Goal: Task Accomplishment & Management: Complete application form

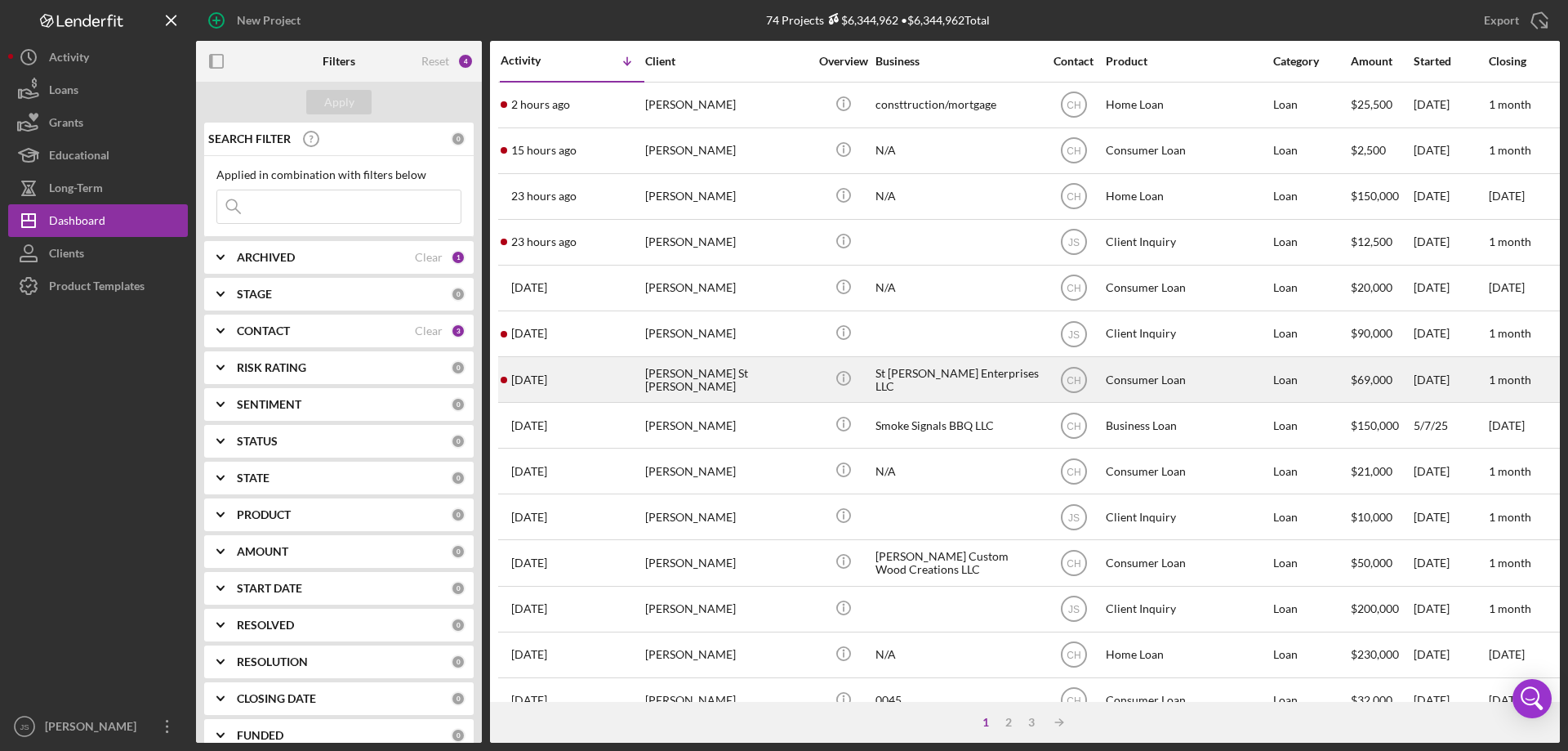
click at [810, 384] on td "[PERSON_NAME] St [PERSON_NAME]" at bounding box center [728, 379] width 167 height 46
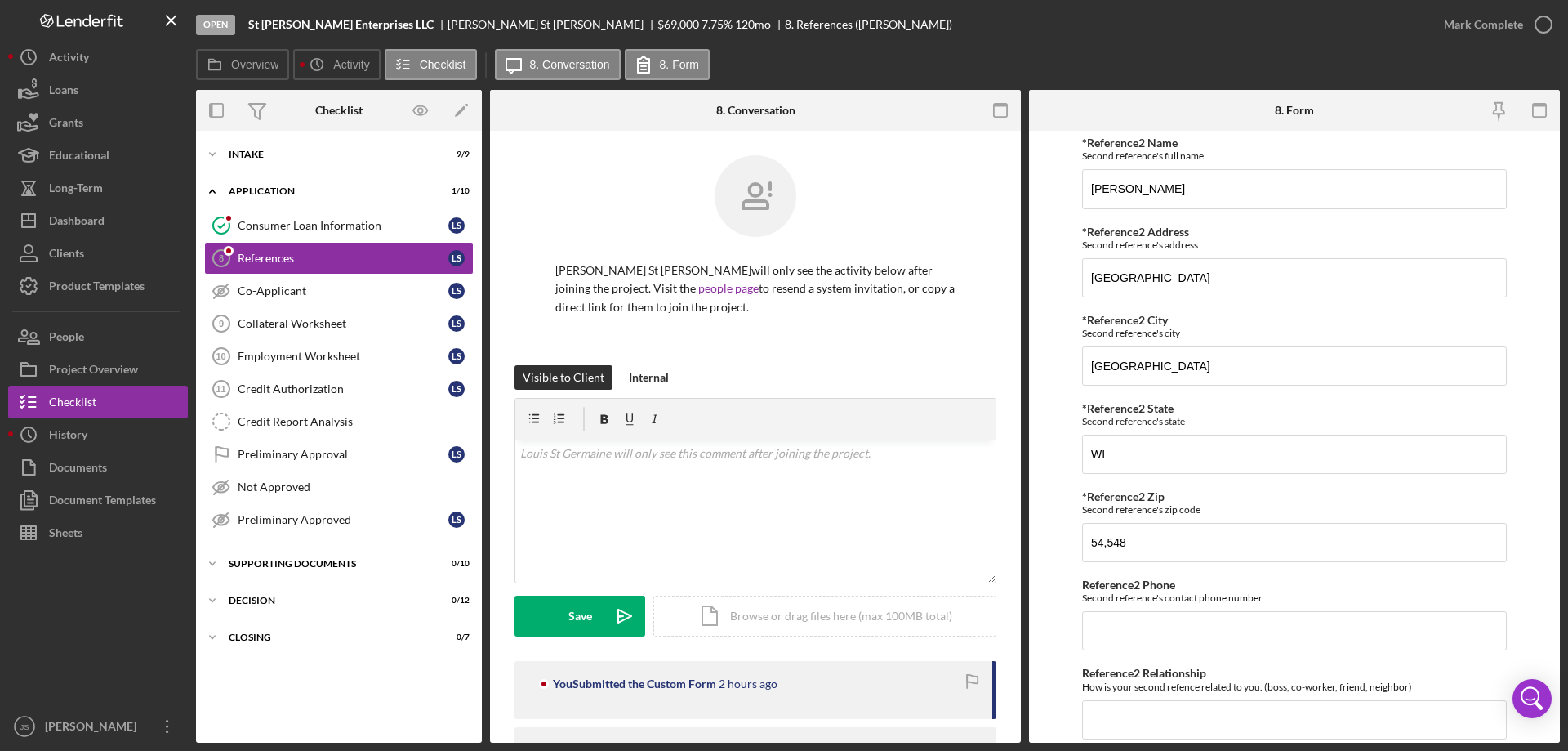
scroll to position [792, 0]
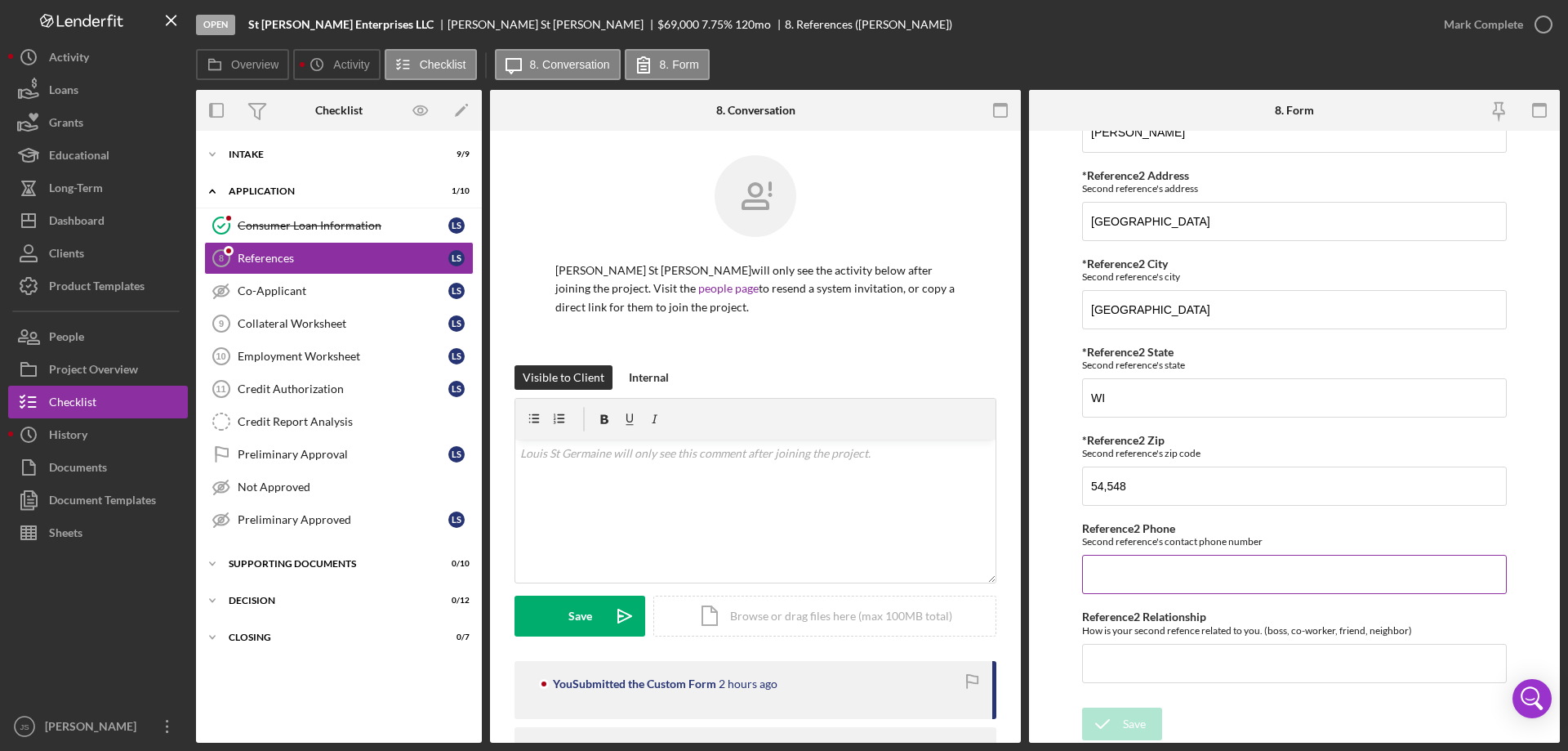
click at [1134, 569] on input "Reference2 Phone" at bounding box center [1294, 575] width 425 height 39
type input "[PHONE_NUMBER]"
click at [1115, 715] on icon "submit" at bounding box center [1103, 724] width 41 height 41
click at [324, 223] on div "Consumer Loan Information" at bounding box center [343, 225] width 211 height 13
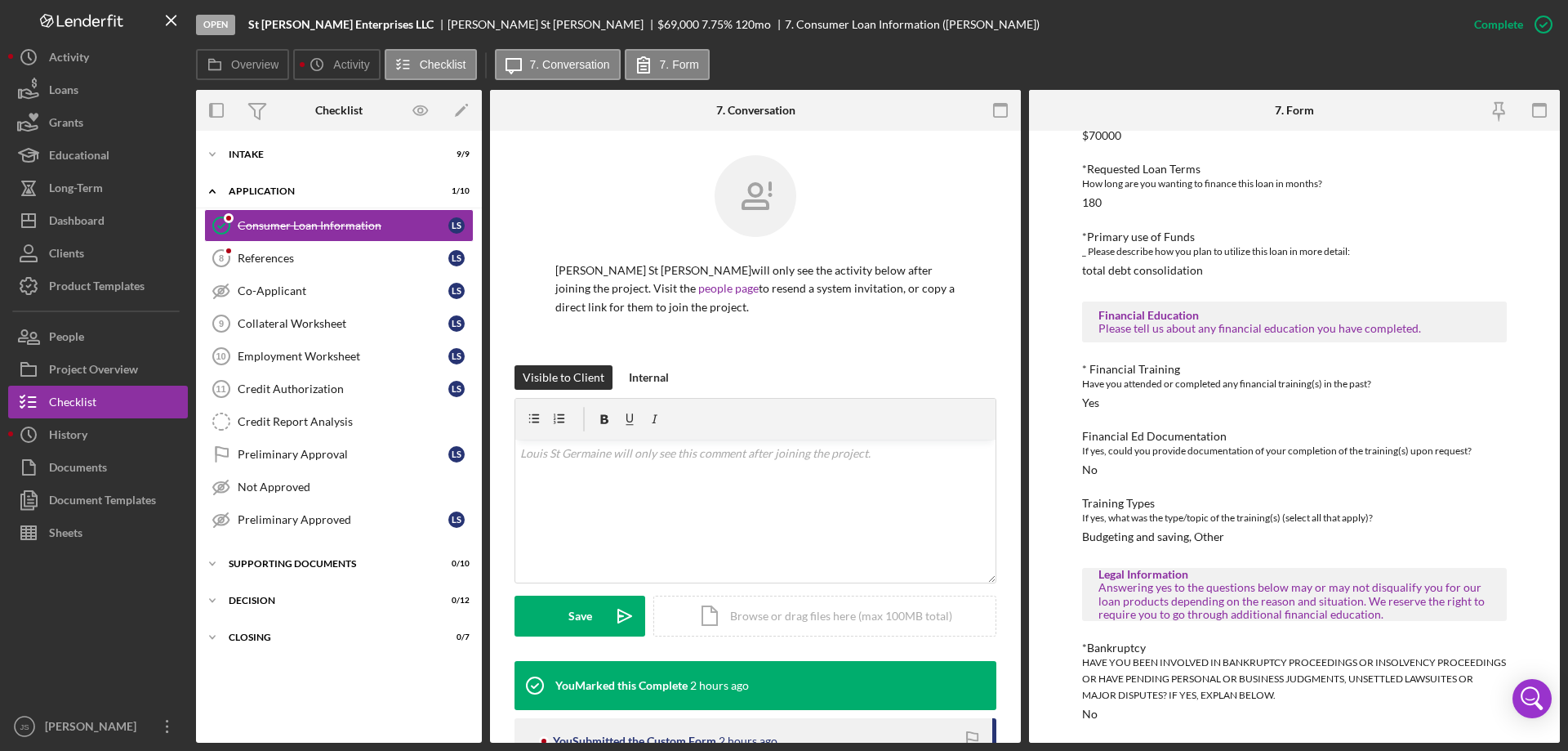
scroll to position [365, 0]
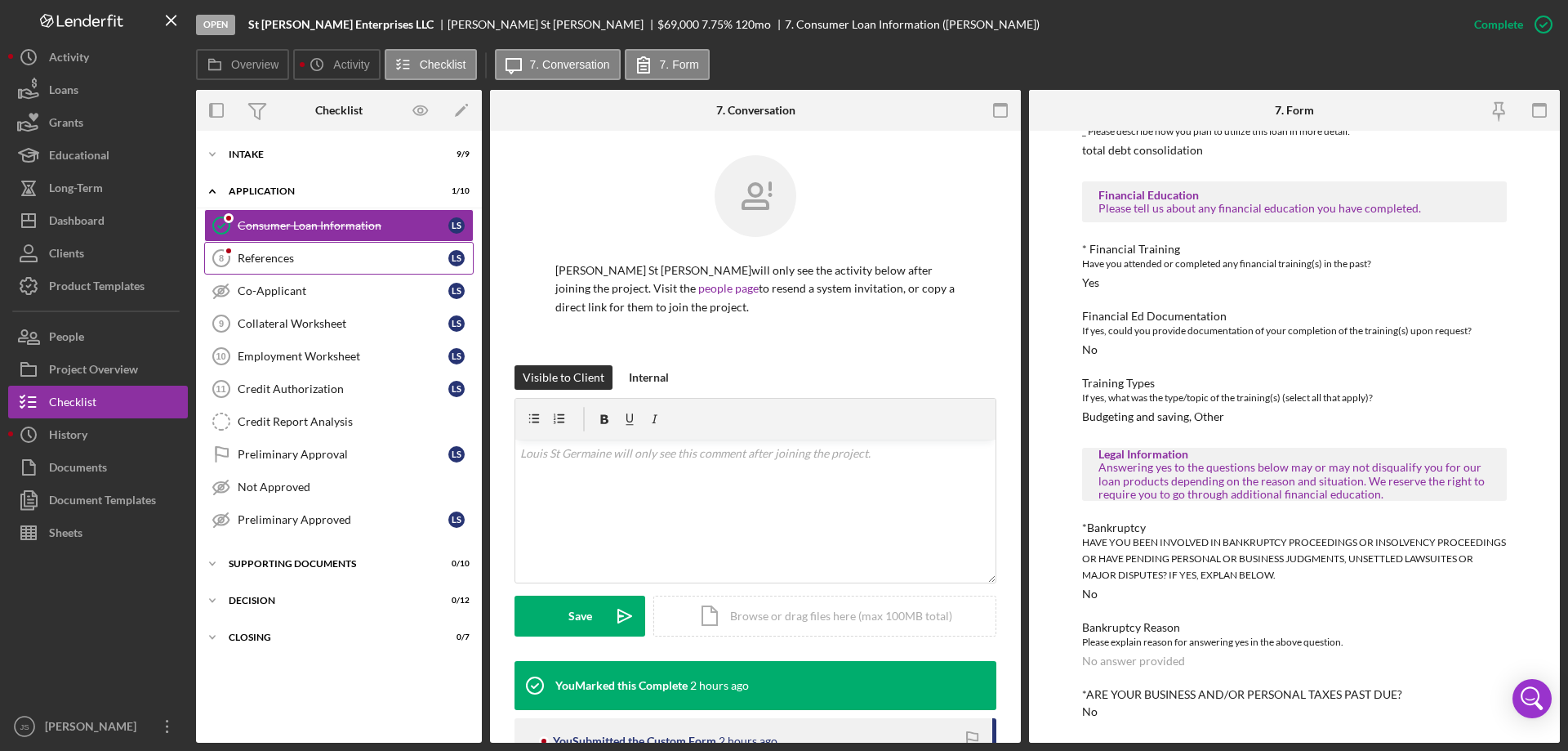
click at [312, 254] on div "References" at bounding box center [343, 258] width 211 height 13
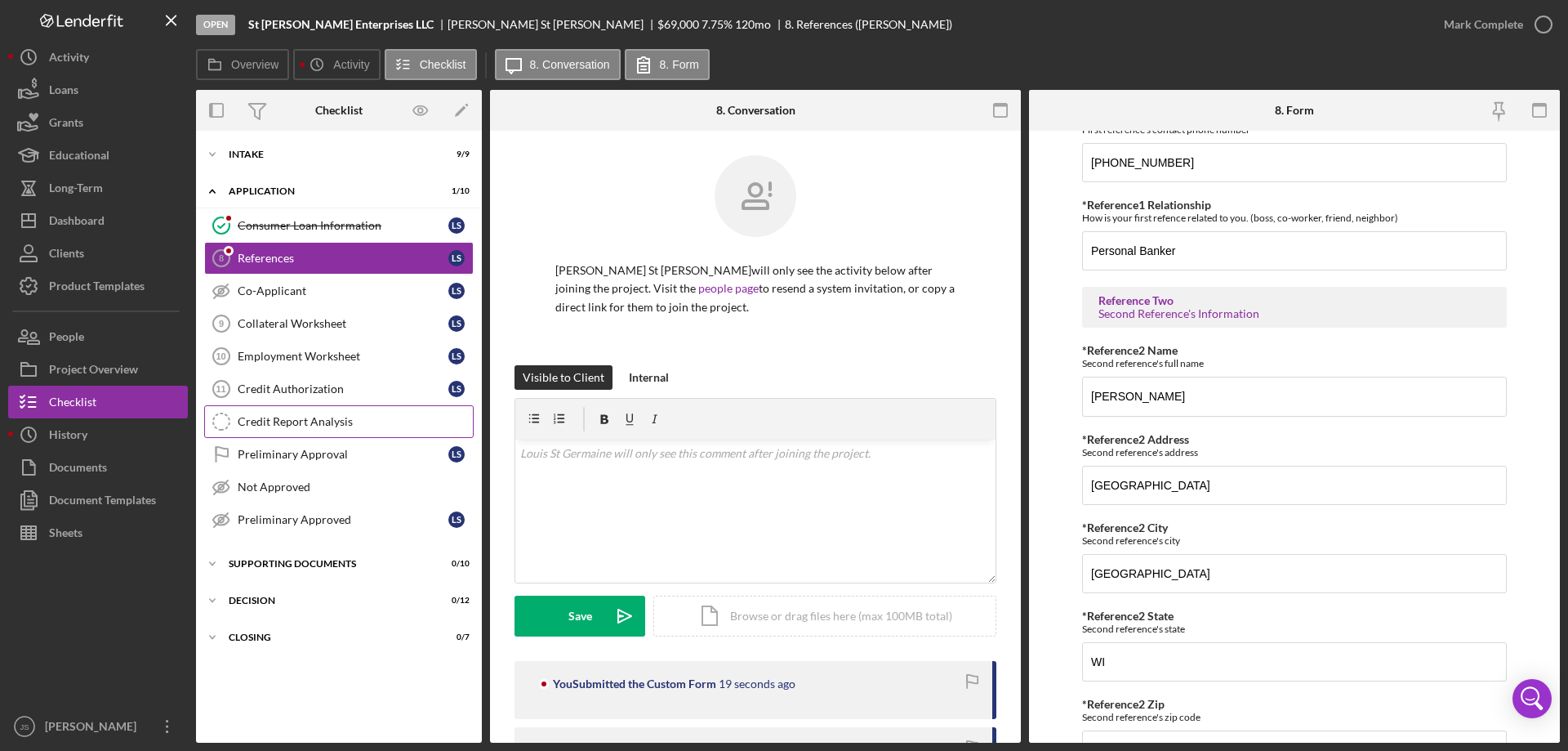
scroll to position [383, 0]
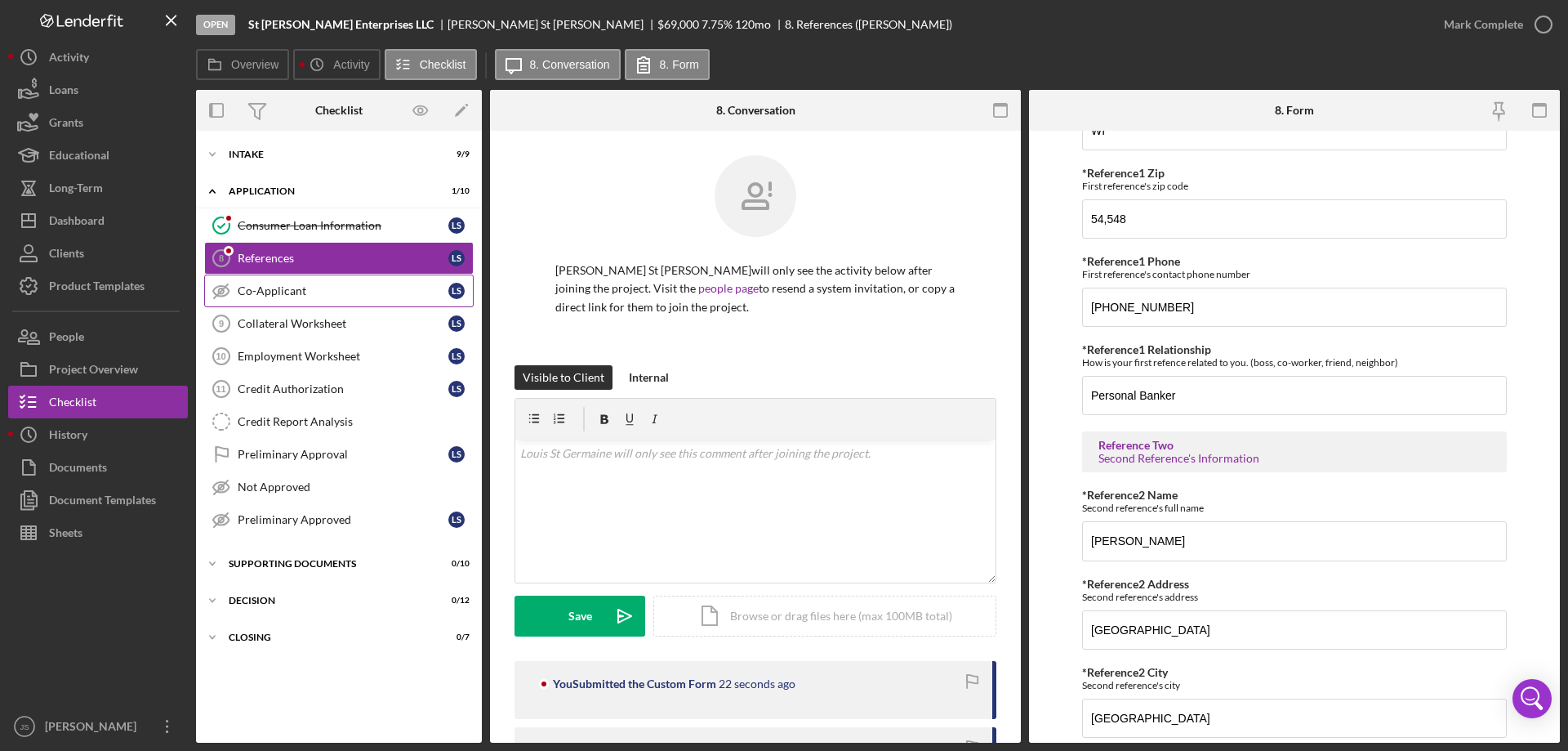
click at [331, 288] on div "Co-Applicant" at bounding box center [343, 291] width 211 height 13
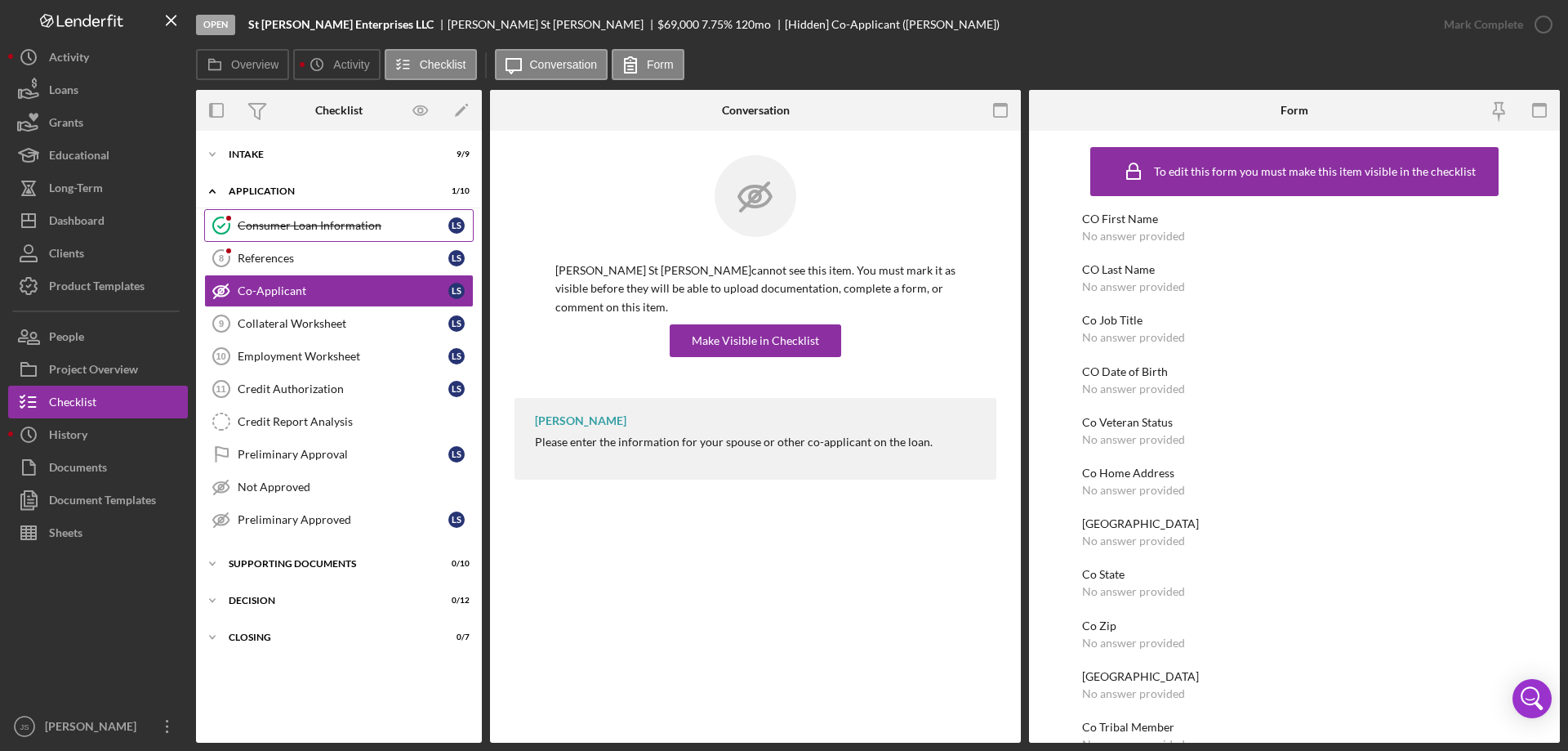
click at [297, 220] on div "Consumer Loan Information" at bounding box center [343, 225] width 211 height 13
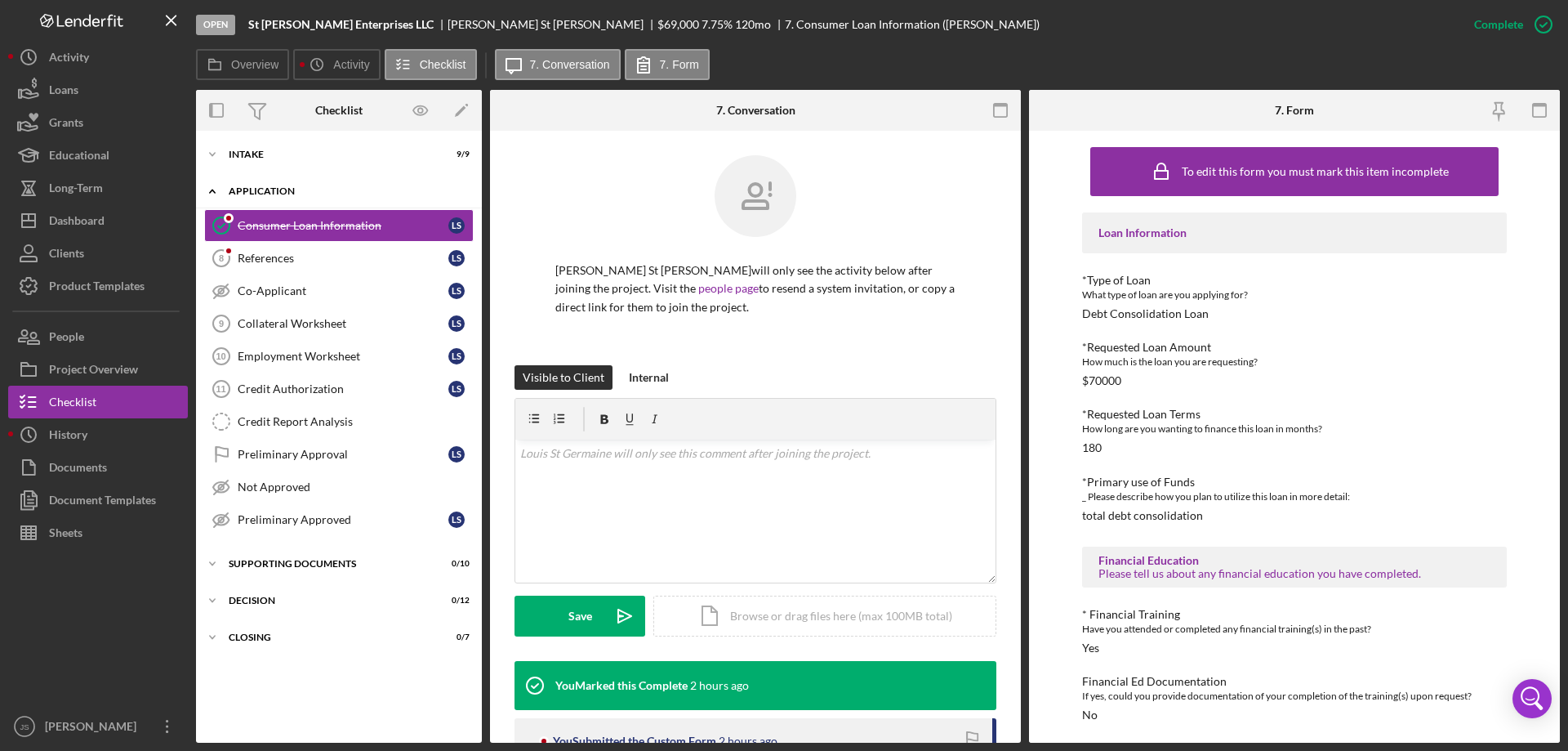
click at [211, 186] on icon "Icon/Expander" at bounding box center [212, 191] width 33 height 33
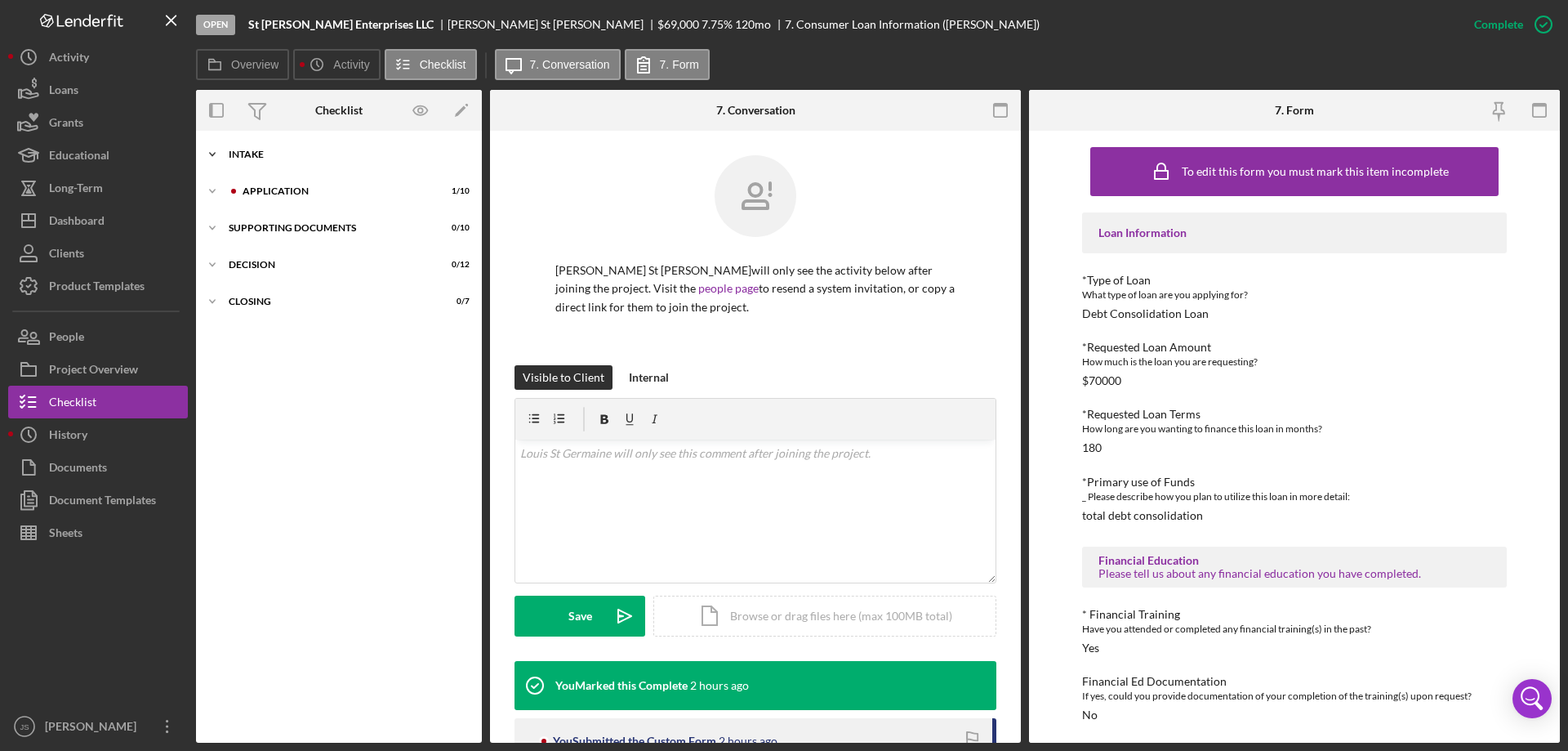
click at [210, 150] on icon "Icon/Expander" at bounding box center [212, 154] width 33 height 33
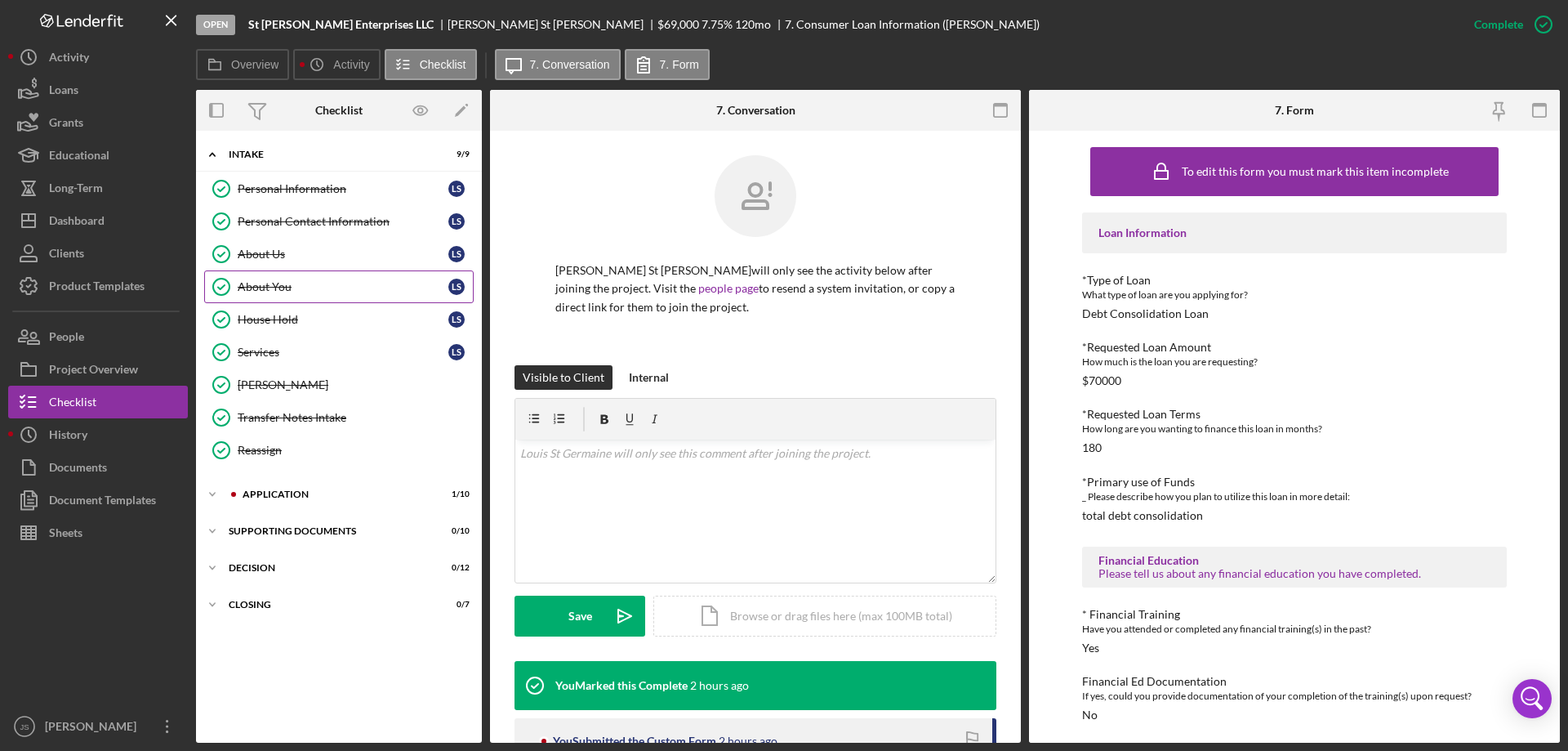
click at [255, 289] on div "About You" at bounding box center [343, 287] width 211 height 13
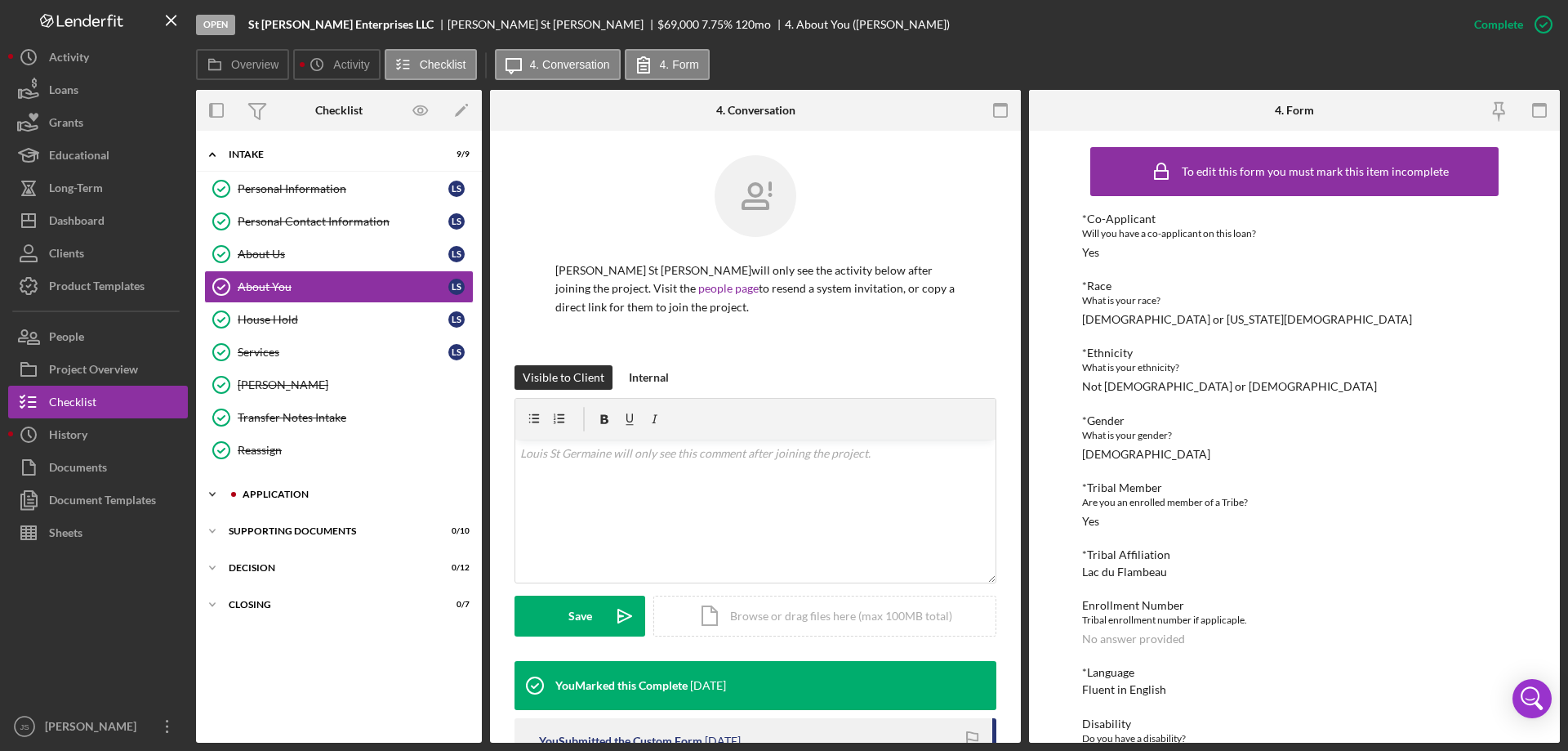
click at [209, 493] on icon "Icon/Expander" at bounding box center [212, 494] width 33 height 33
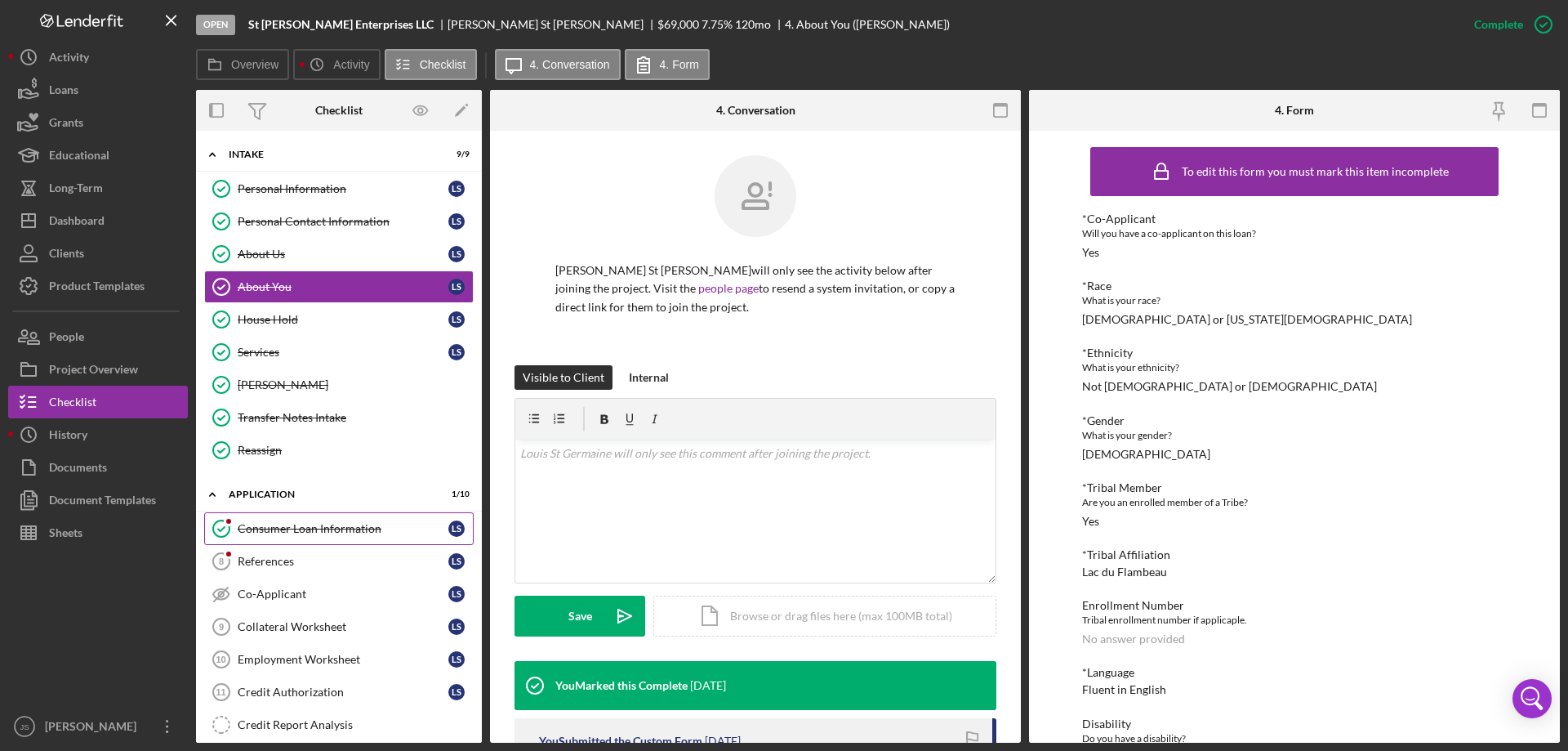
click at [287, 530] on div "Consumer Loan Information" at bounding box center [343, 529] width 211 height 13
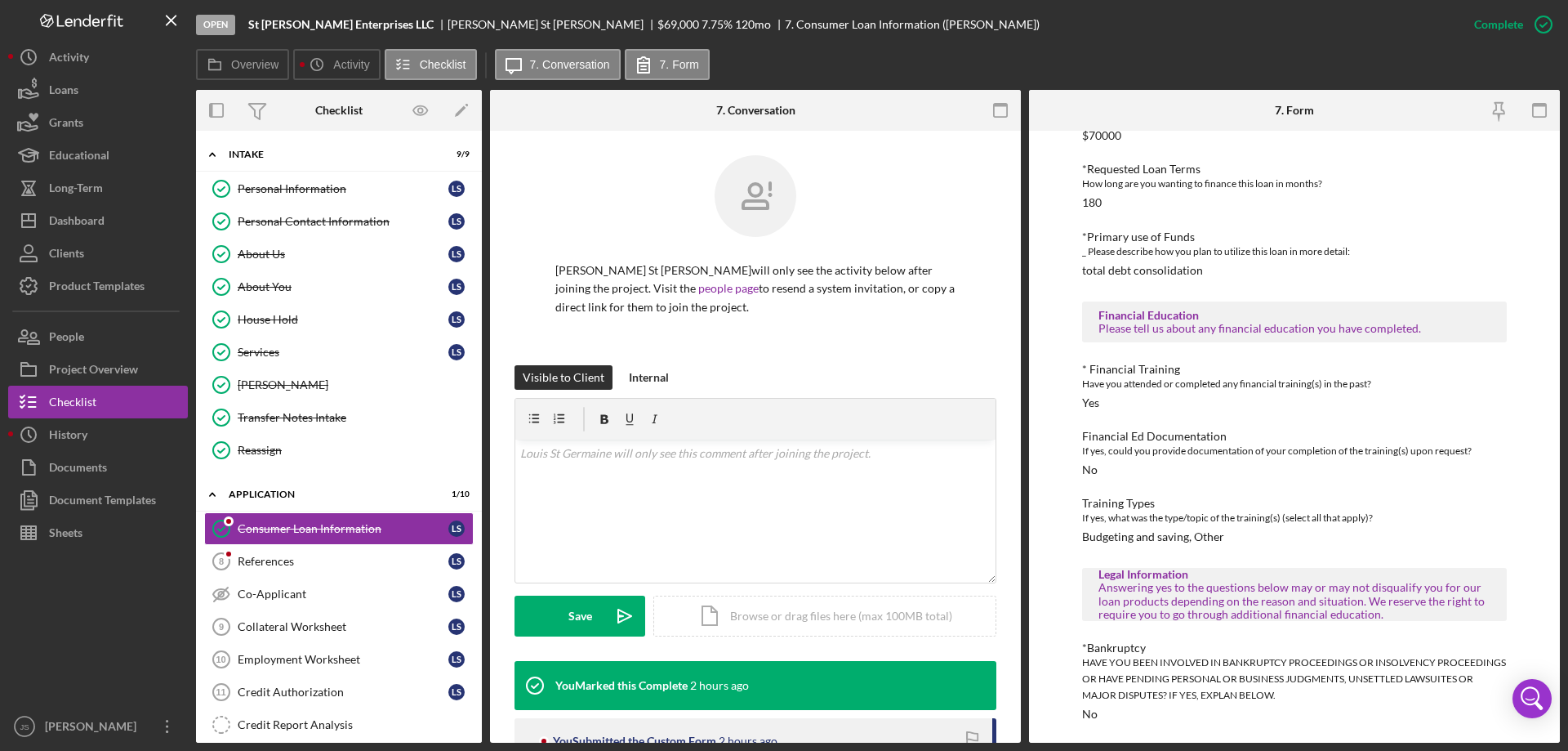
scroll to position [365, 0]
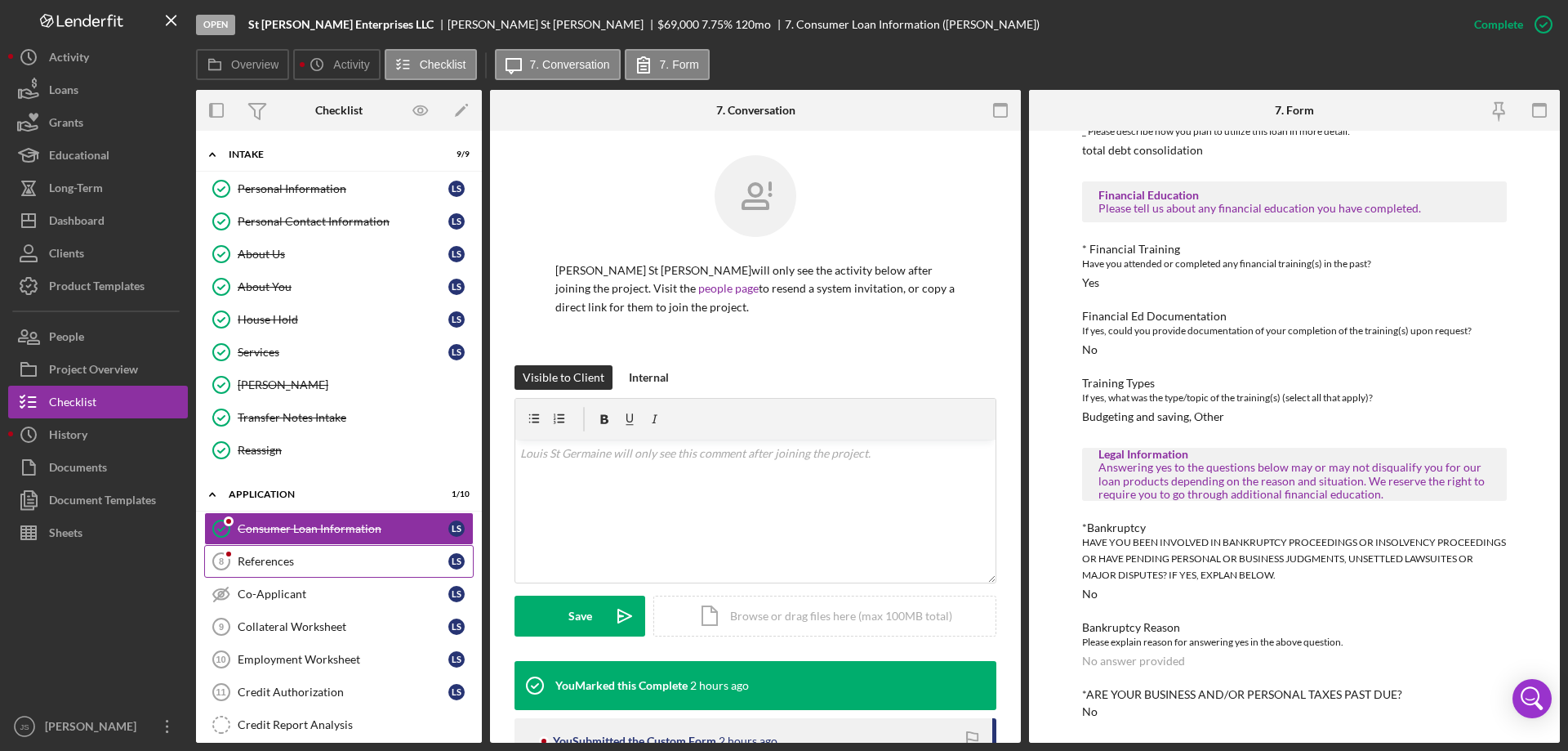
click at [262, 558] on div "References" at bounding box center [343, 561] width 211 height 13
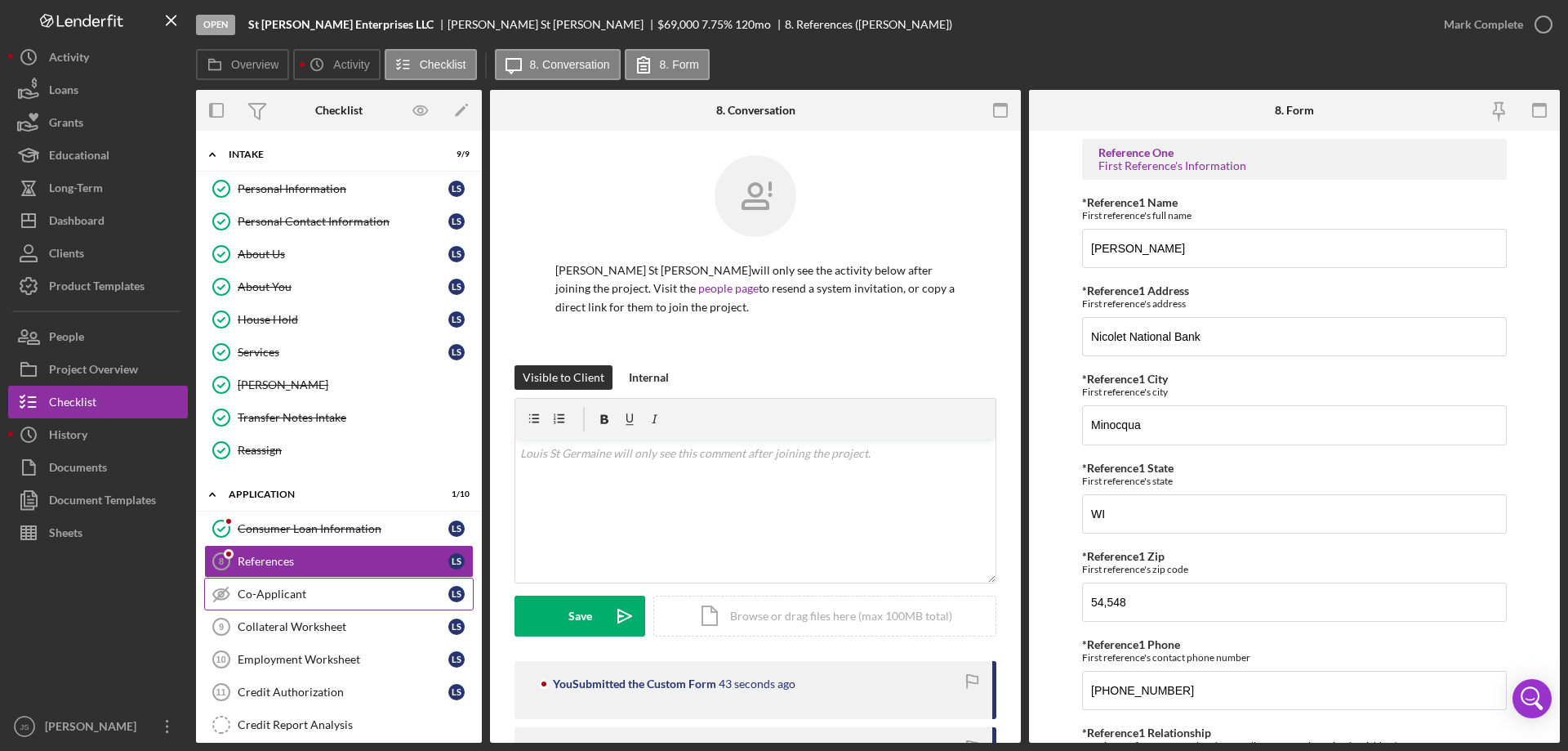
click at [281, 594] on div "Co-Applicant" at bounding box center [343, 594] width 211 height 13
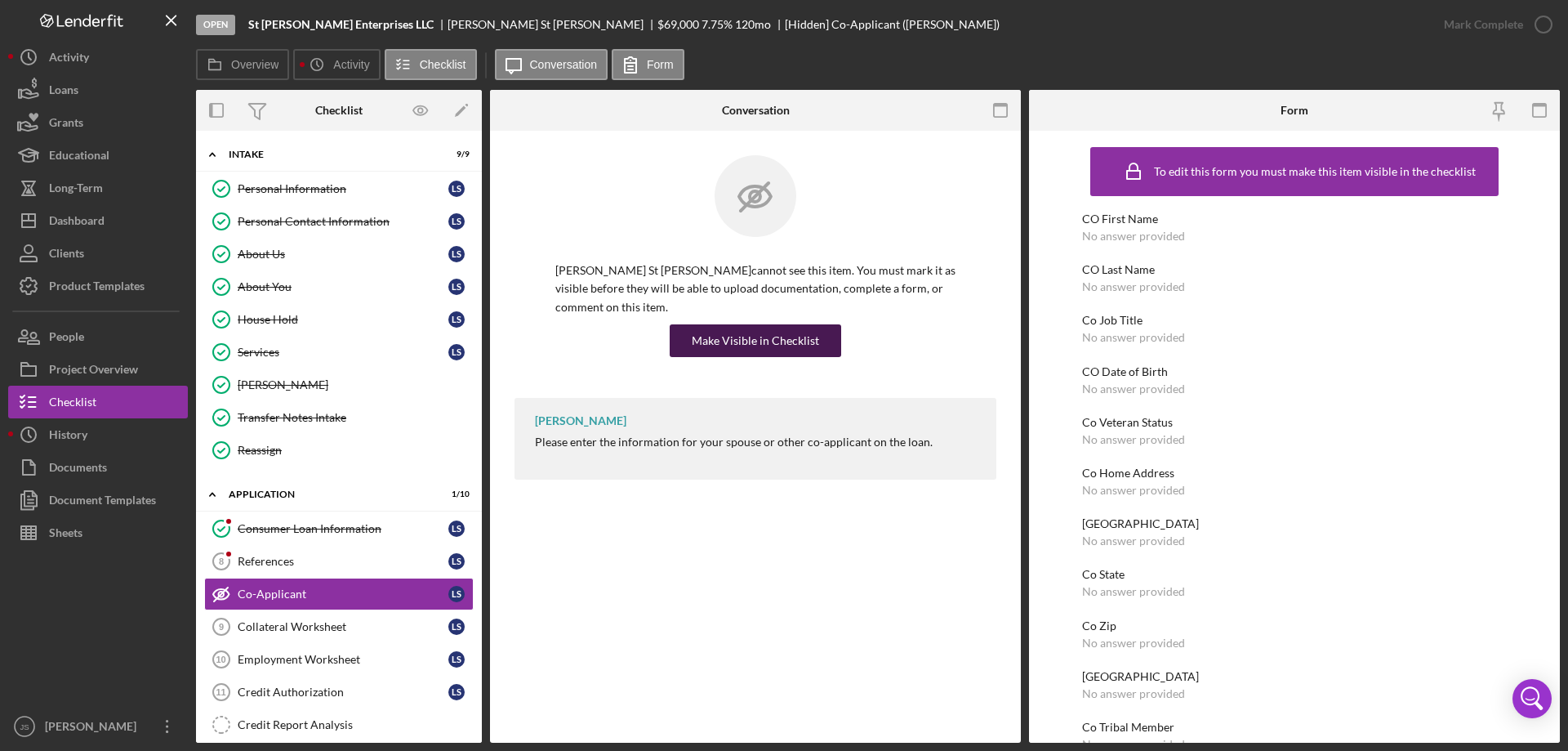
click at [753, 325] on div "Make Visible in Checklist" at bounding box center [755, 341] width 128 height 33
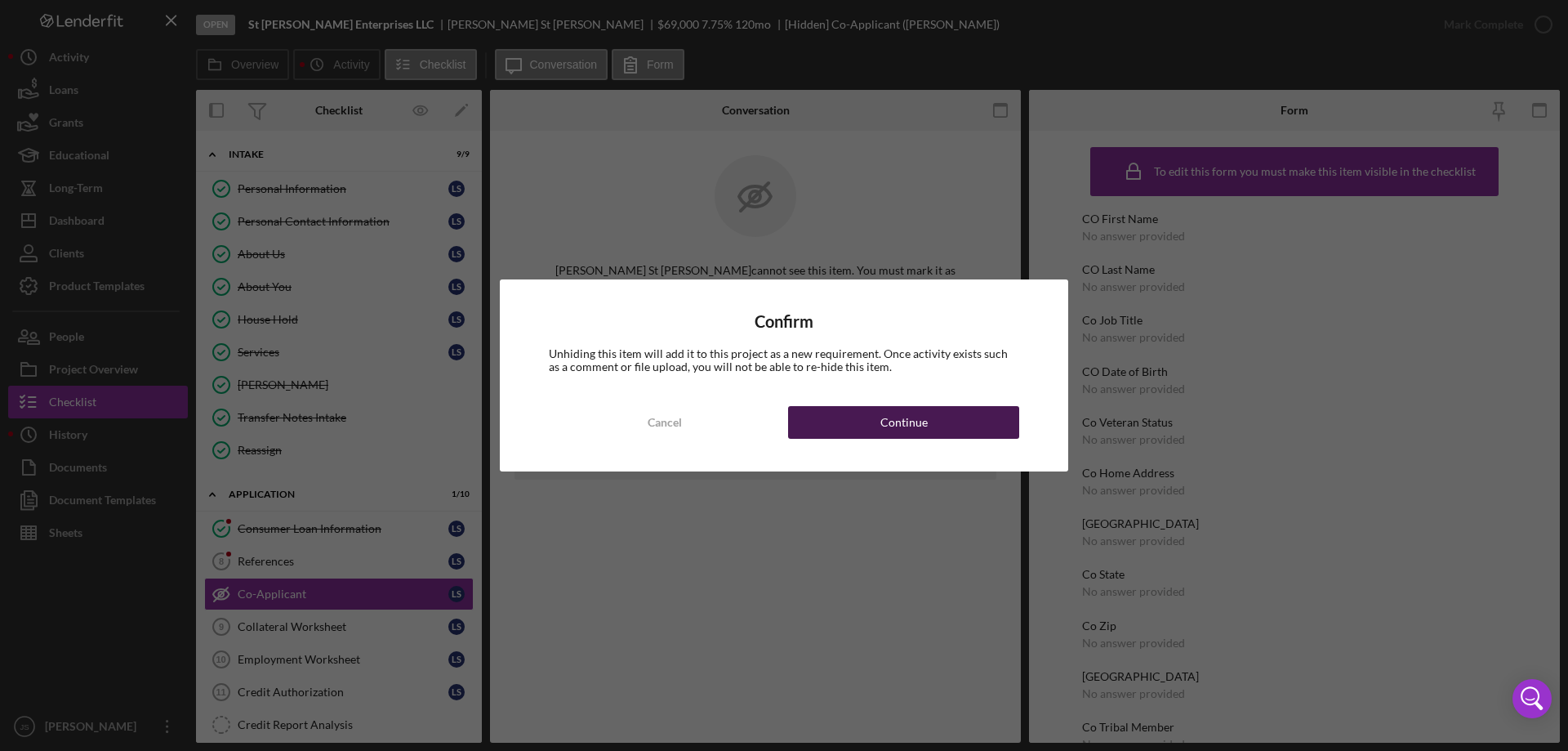
click at [915, 422] on div "Continue" at bounding box center [904, 422] width 47 height 33
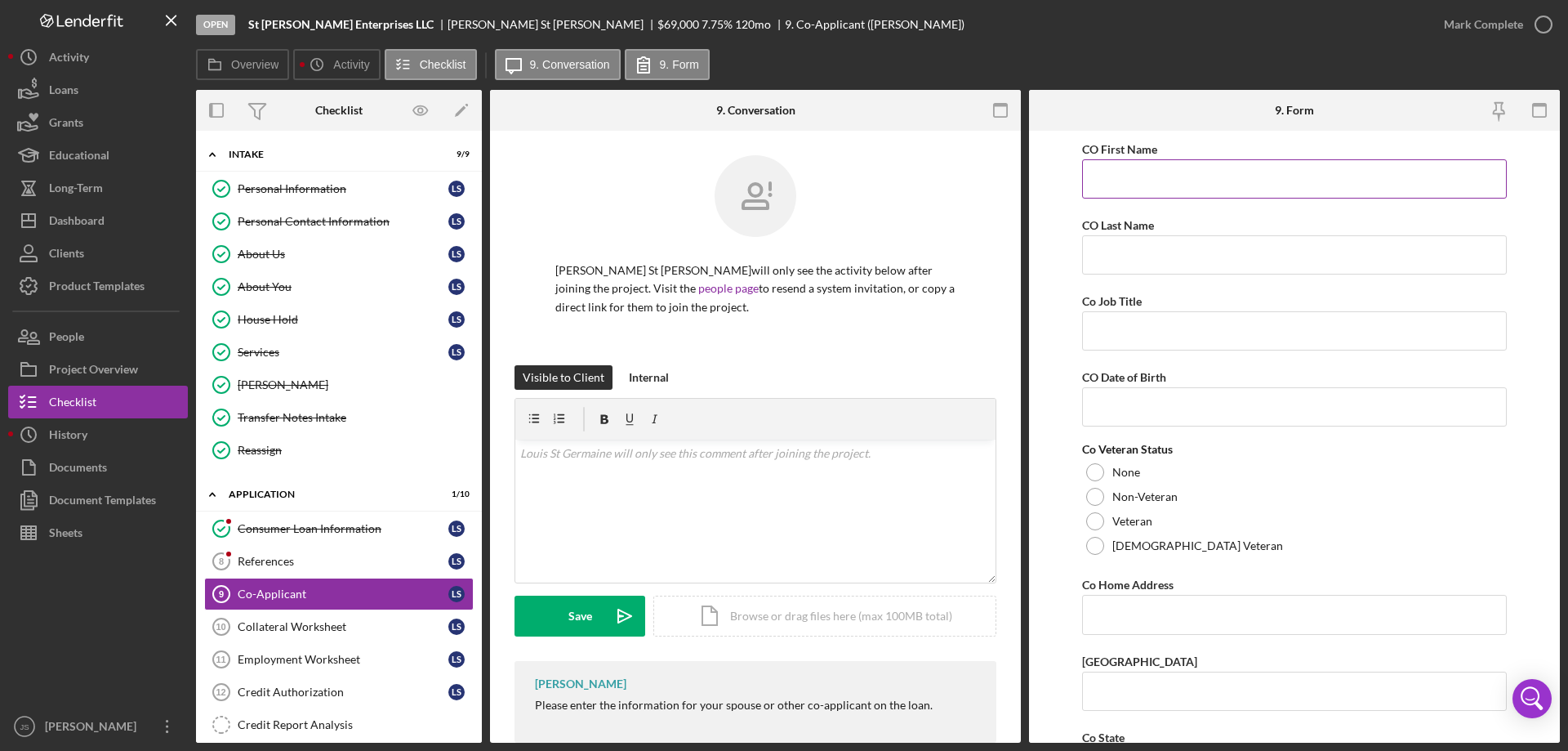
click at [1192, 174] on input "CO First Name" at bounding box center [1294, 179] width 425 height 39
type input "[PERSON_NAME]"
type input "St [PERSON_NAME]"
type input "Director of Lending"
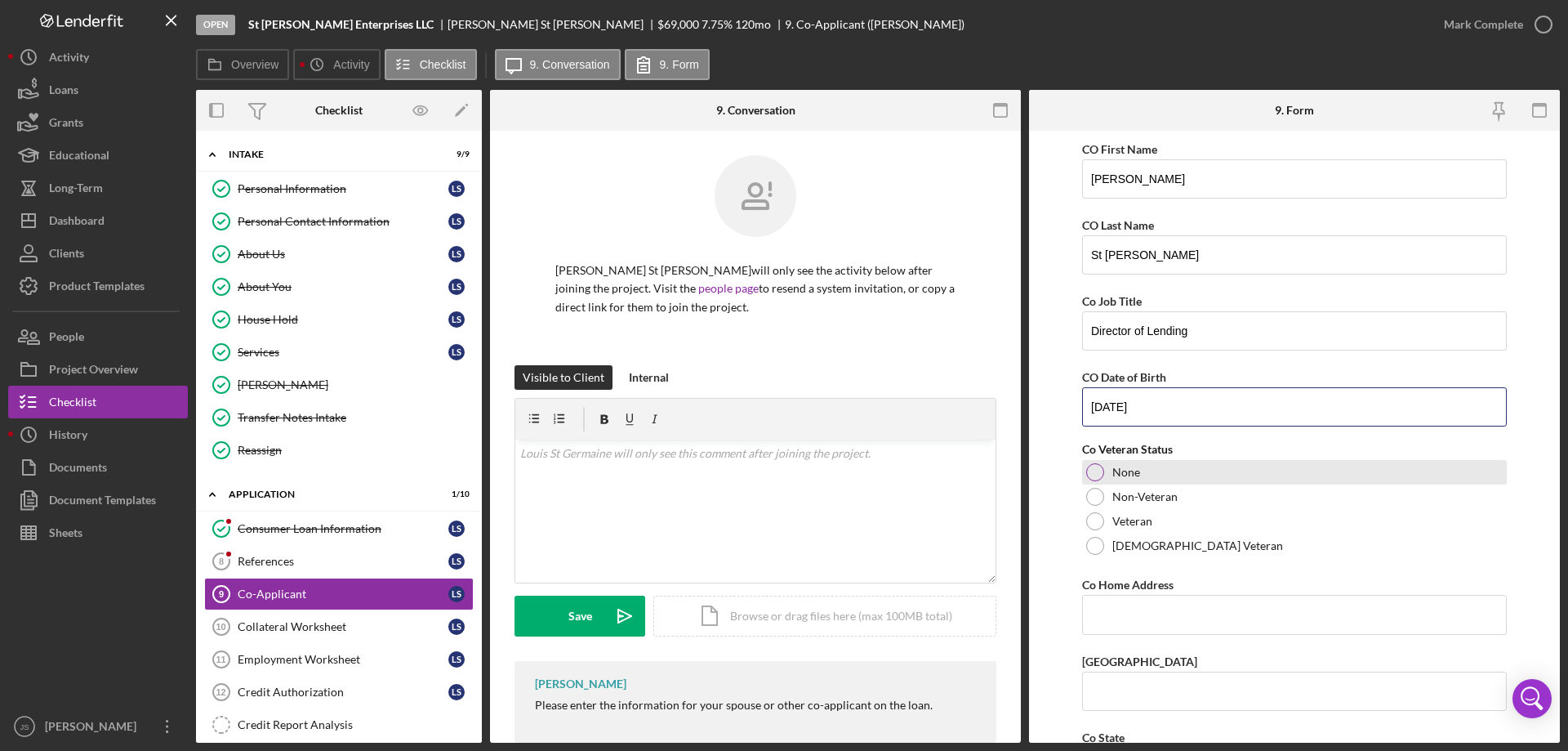
type input "[DATE]"
drag, startPoint x: 1093, startPoint y: 473, endPoint x: 1206, endPoint y: 508, distance: 118.3
click at [1099, 475] on div at bounding box center [1095, 472] width 18 height 18
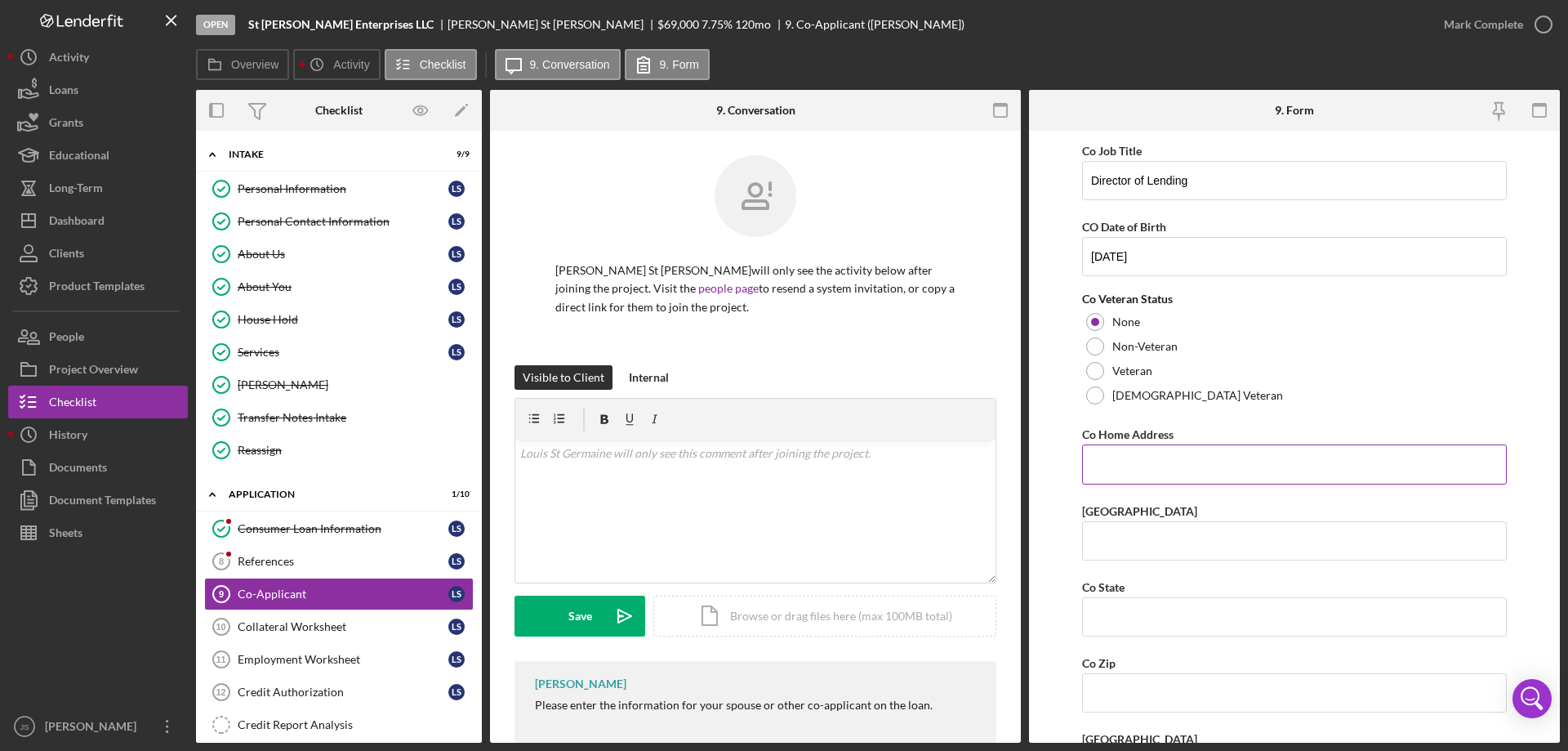
scroll to position [163, 0]
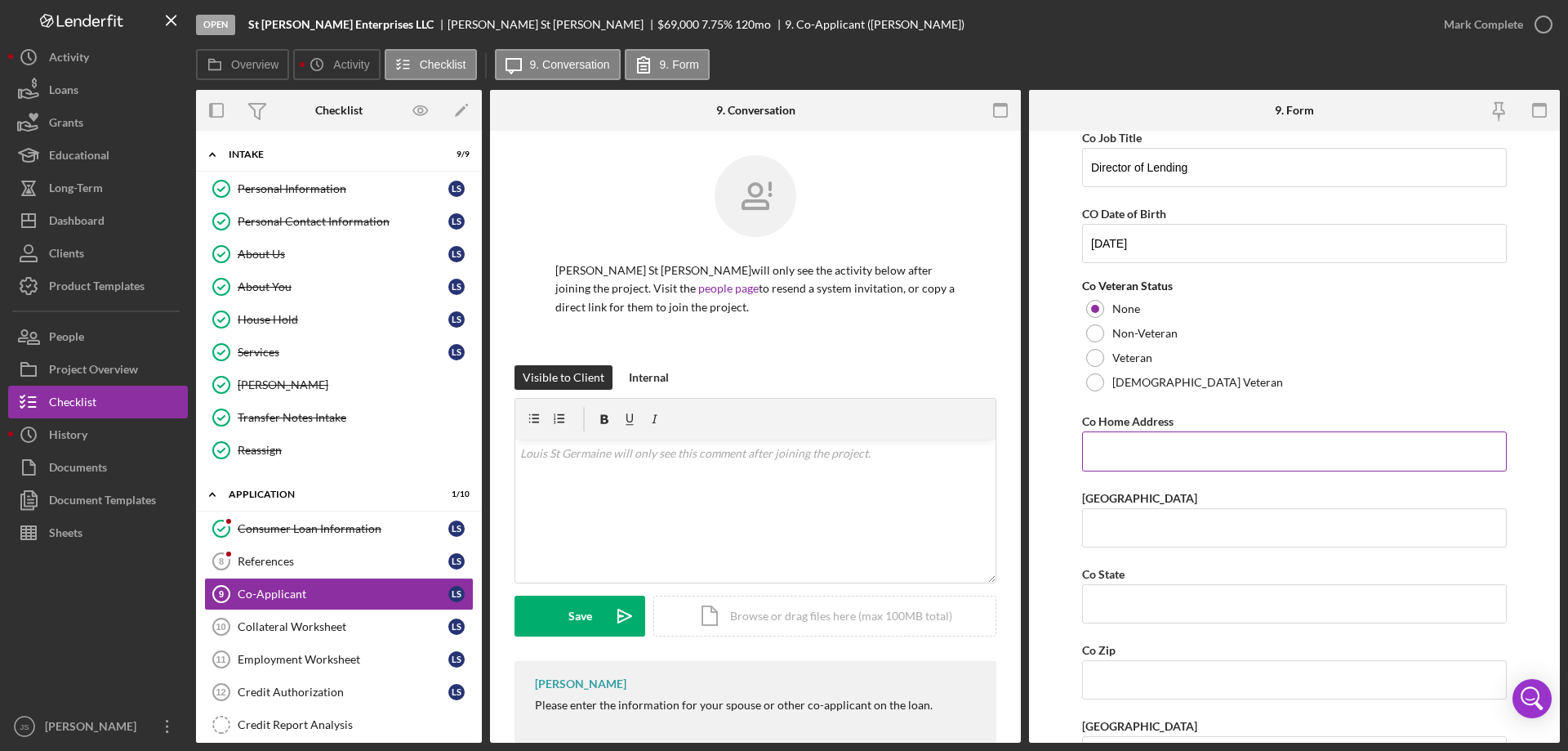
drag, startPoint x: 1154, startPoint y: 453, endPoint x: 1146, endPoint y: 452, distance: 8.1
click at [1152, 453] on input "Co Home Address" at bounding box center [1294, 452] width 425 height 39
type input "[STREET_ADDRESS]"
type input "Lac du Flambeau"
type input "WI"
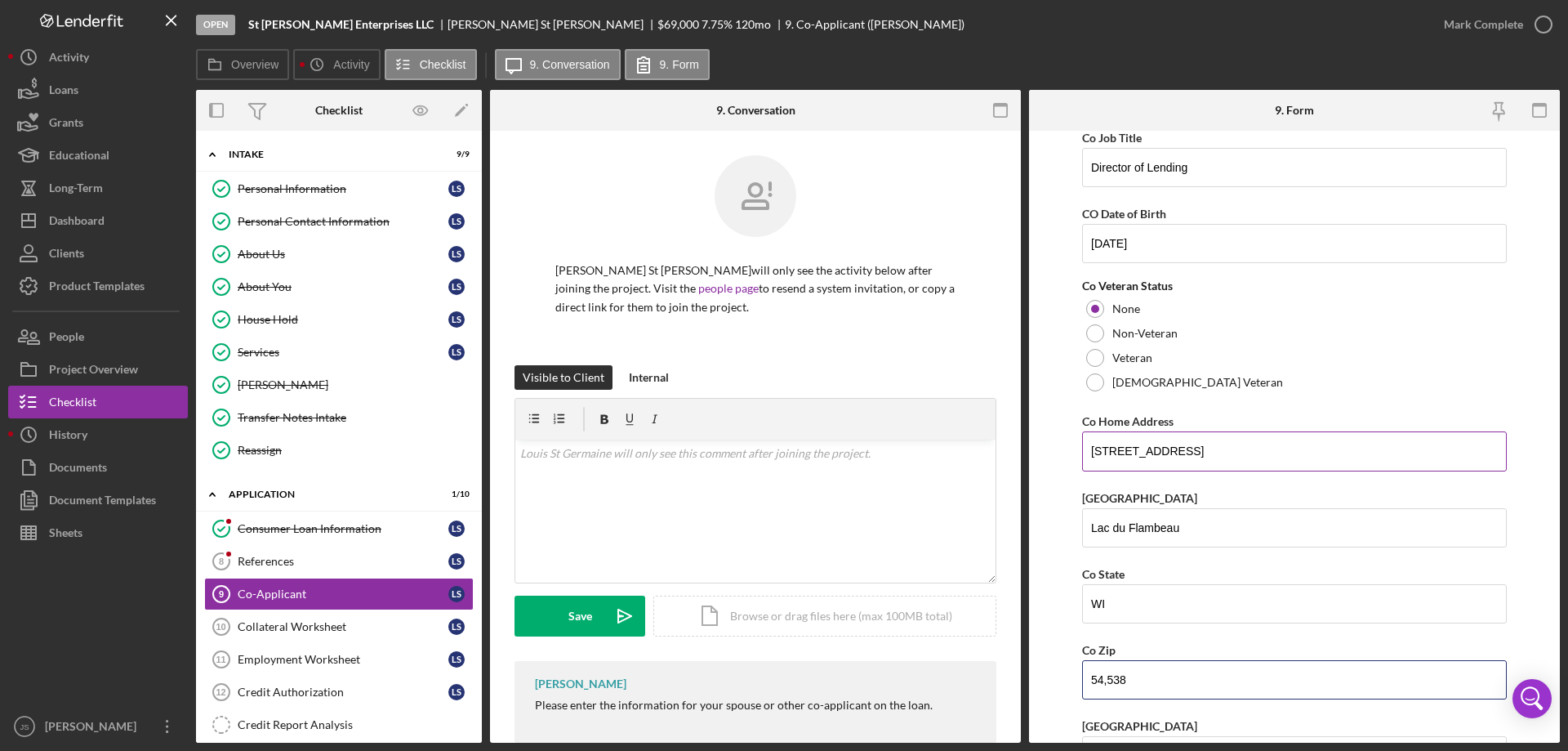
type input "54,538"
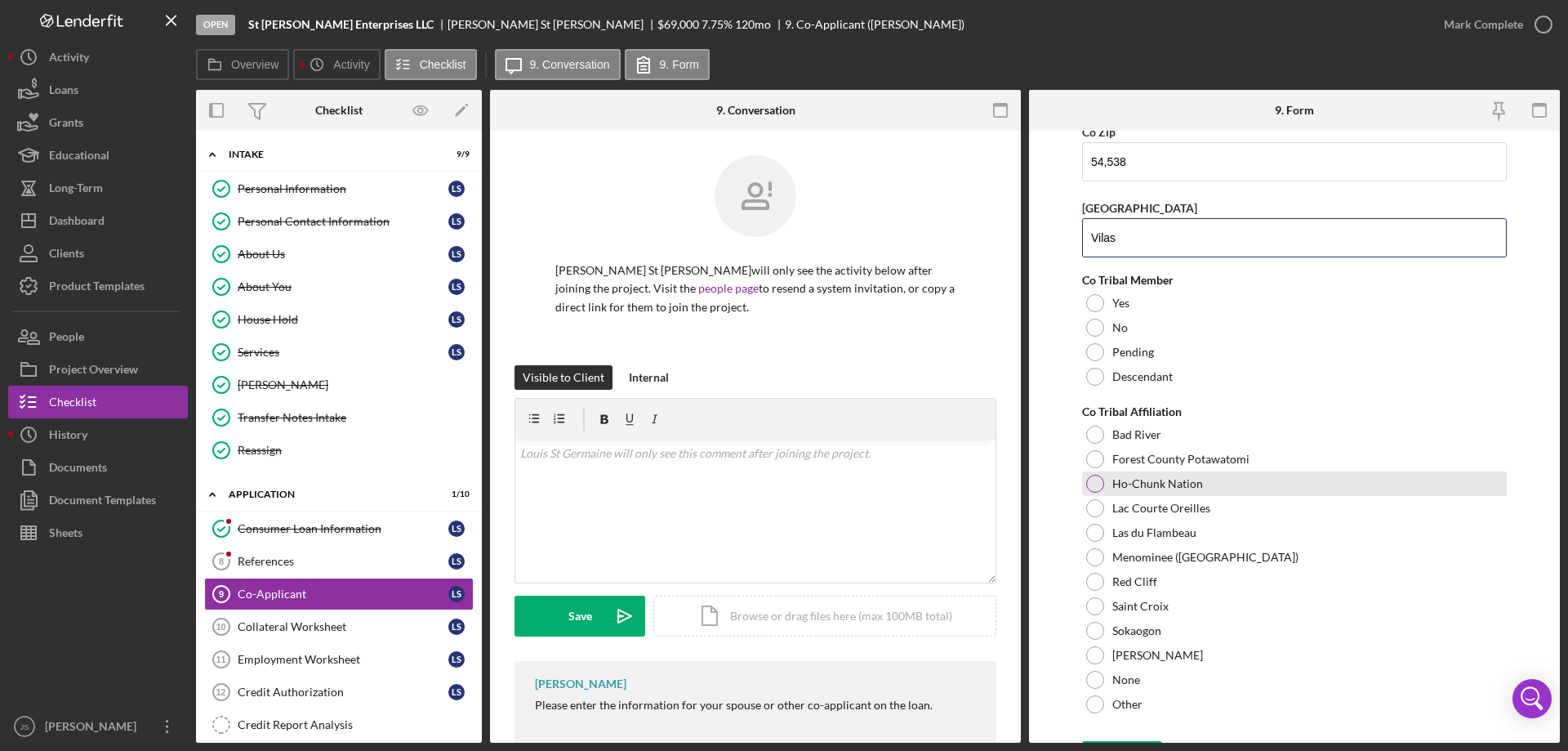
scroll to position [686, 0]
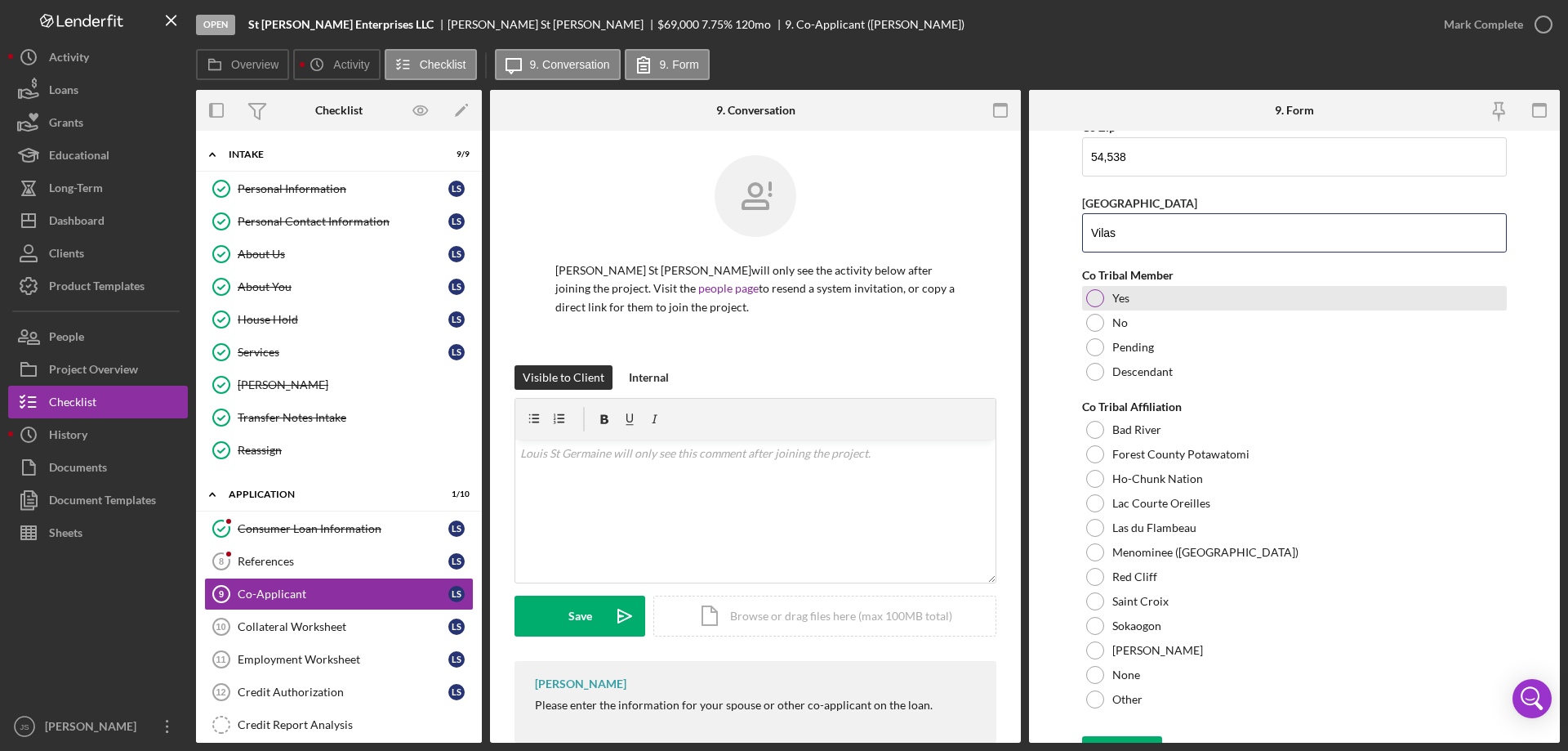
type input "Vilas"
click at [1100, 294] on div at bounding box center [1095, 298] width 18 height 18
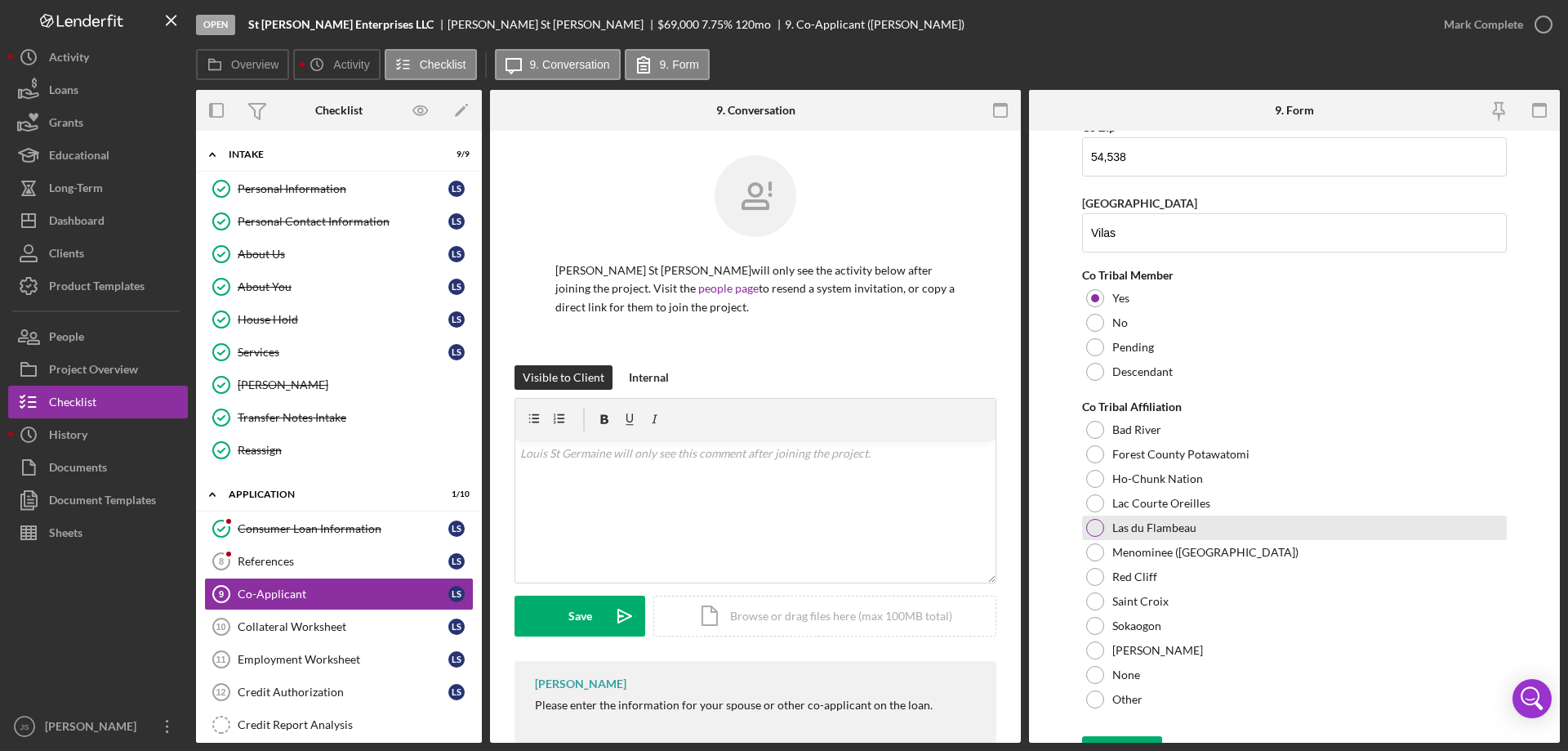
click at [1095, 527] on div at bounding box center [1095, 528] width 18 height 18
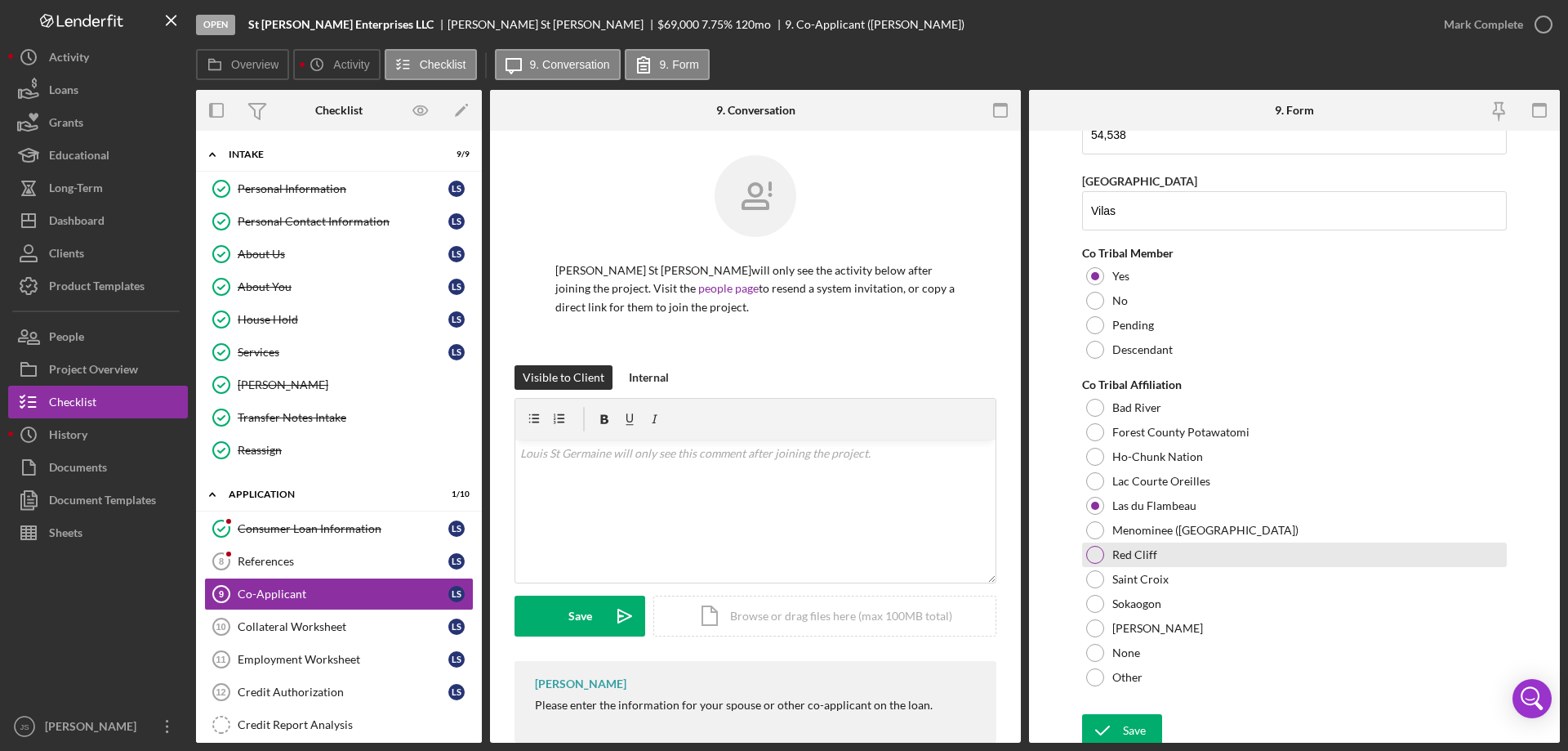
scroll to position [715, 0]
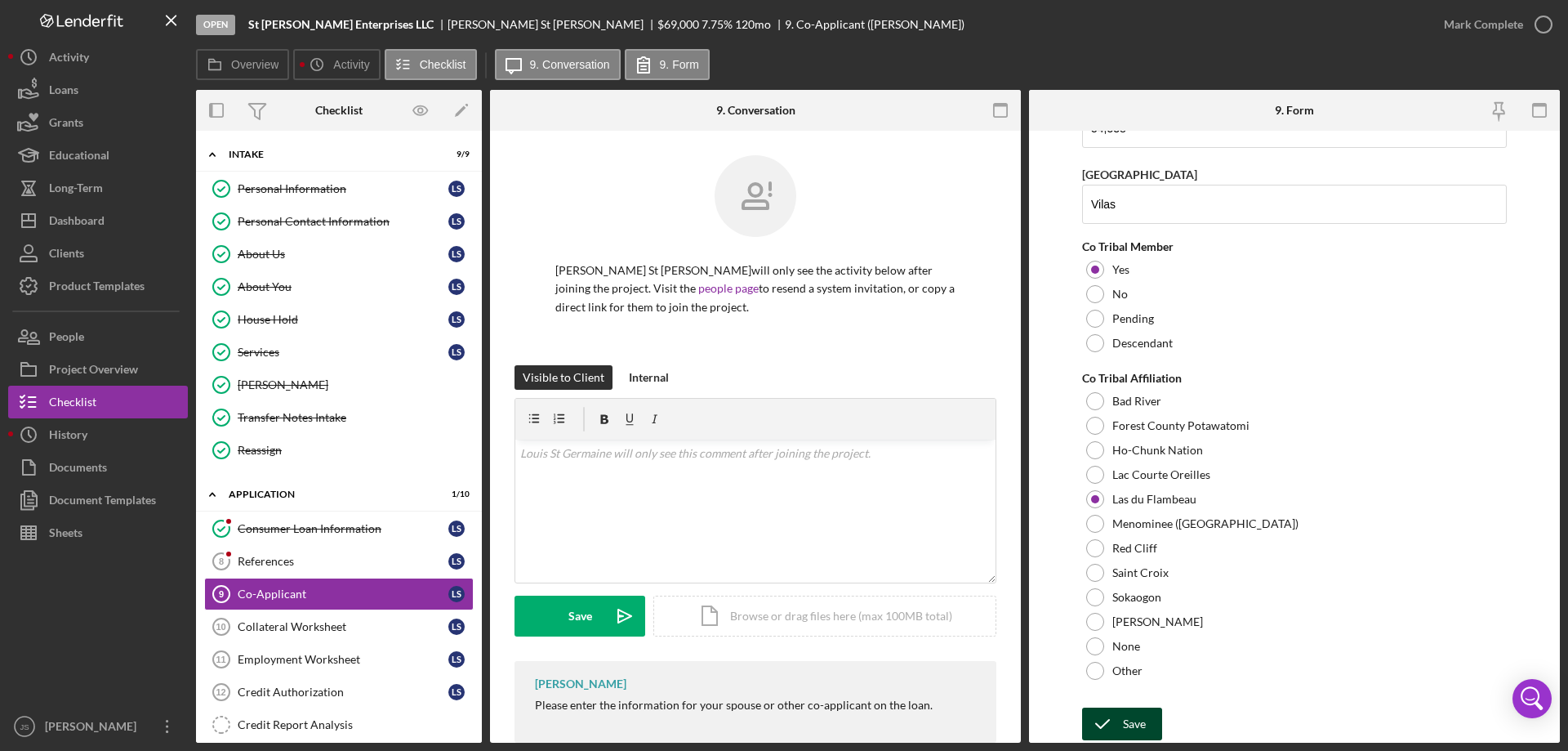
click at [1117, 724] on icon "submit" at bounding box center [1103, 724] width 41 height 41
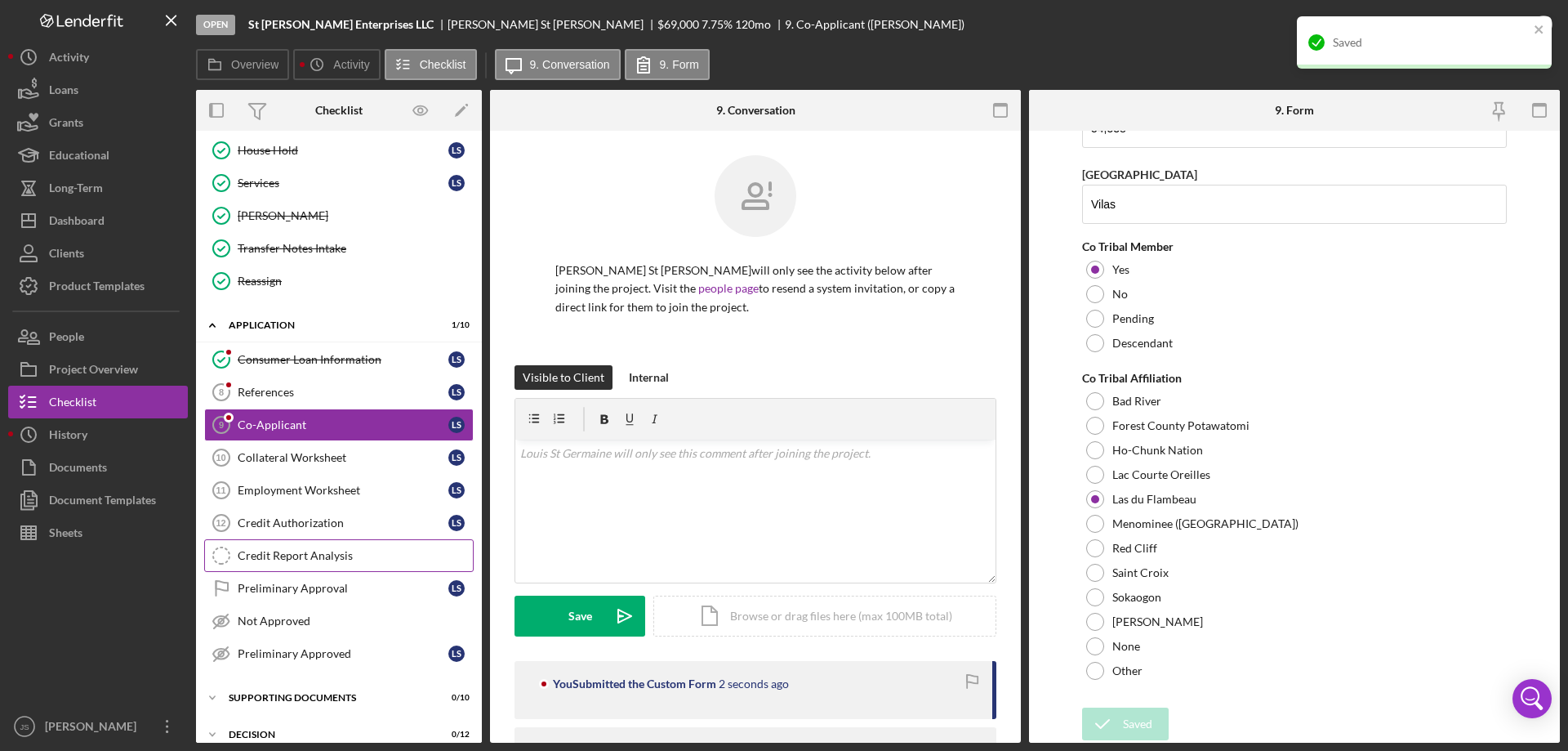
scroll to position [223, 0]
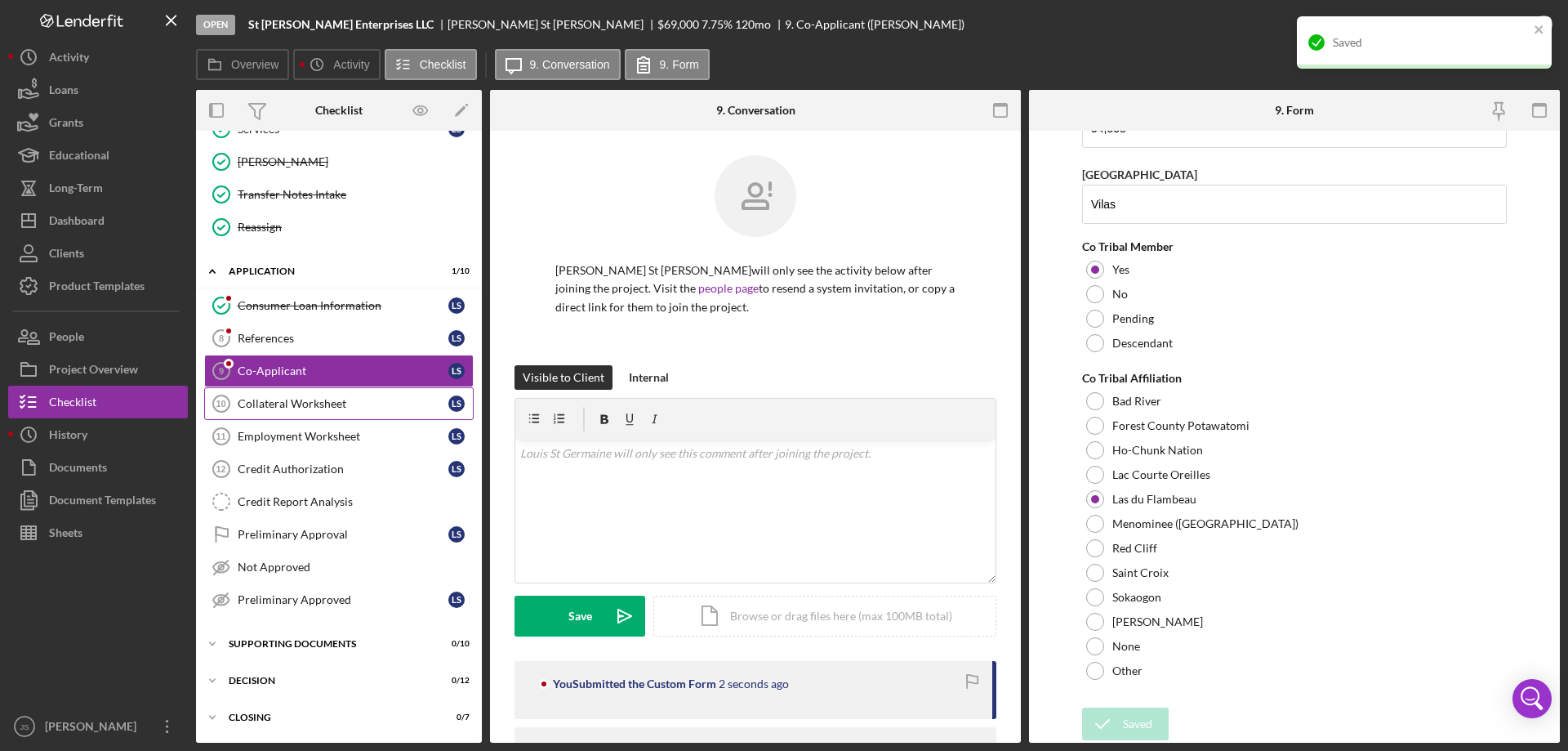
click at [287, 402] on div "Collateral Worksheet" at bounding box center [343, 404] width 211 height 13
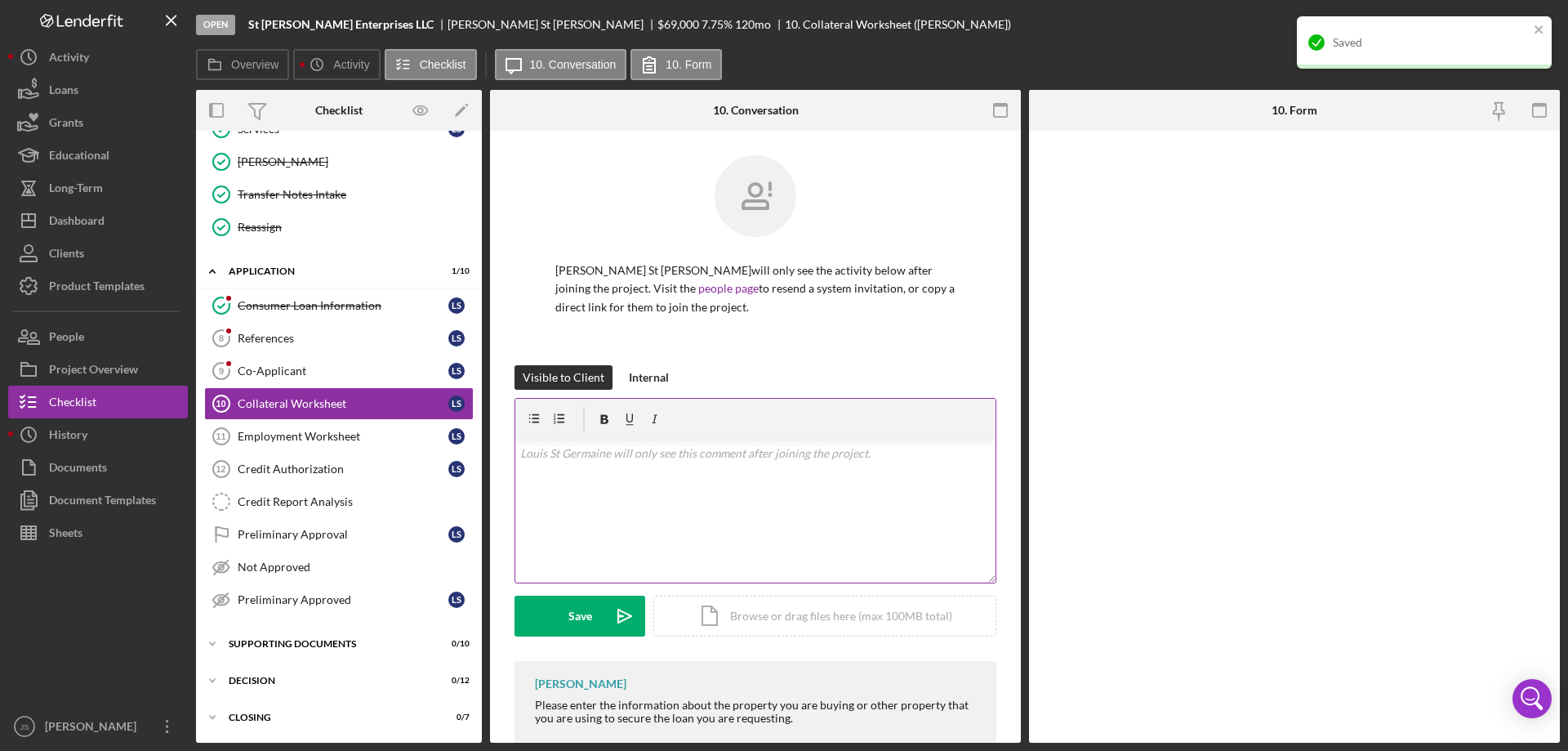
scroll to position [223, 0]
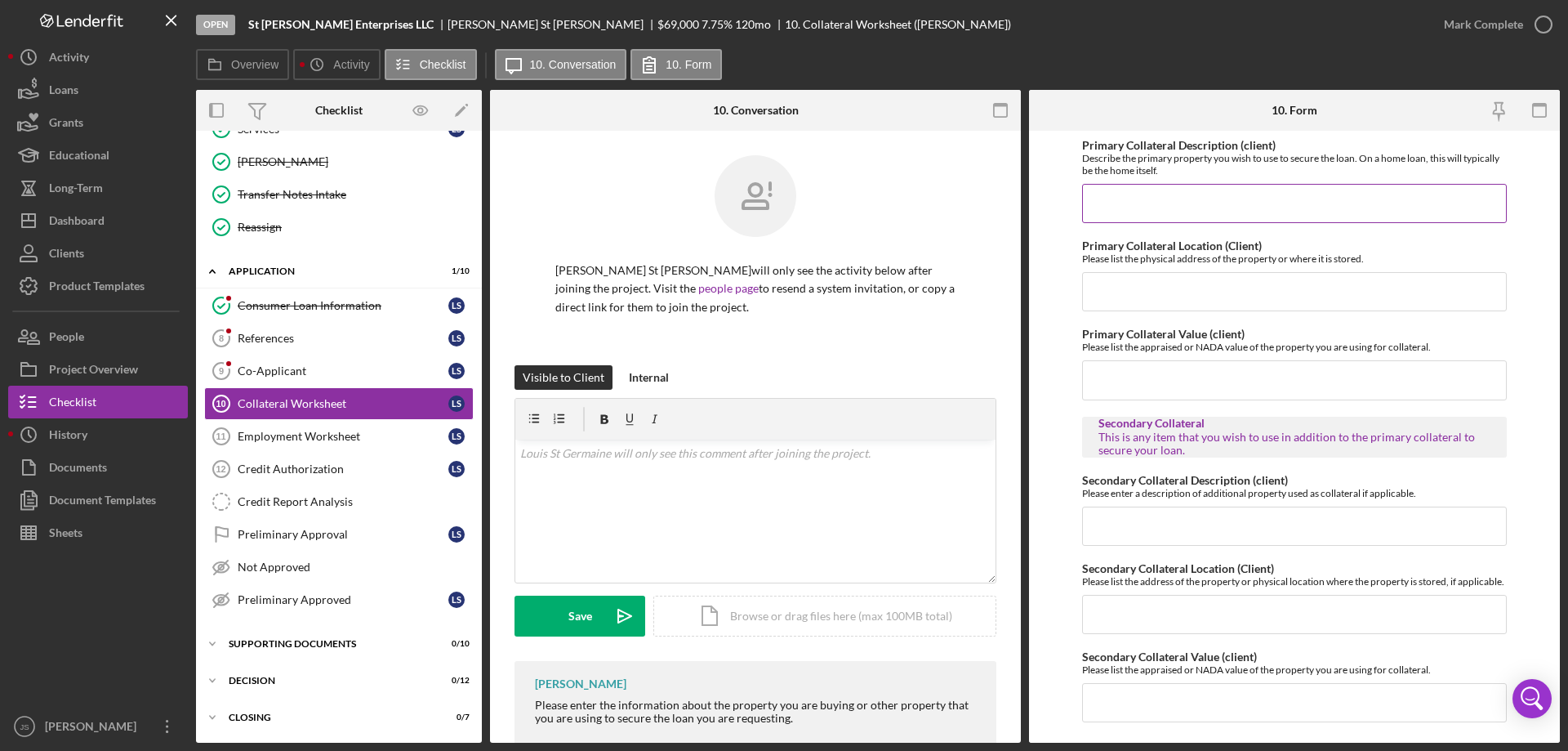
click at [1190, 208] on input "Primary Collateral Description (client)" at bounding box center [1294, 204] width 425 height 39
type input "[STREET_ADDRESS]"
click at [1177, 301] on input "Primary Collateral Location (Client)" at bounding box center [1294, 292] width 425 height 39
type input "[STREET_ADDRESS]"
click at [1171, 378] on input "Primary Collateral Value (client)" at bounding box center [1294, 380] width 425 height 39
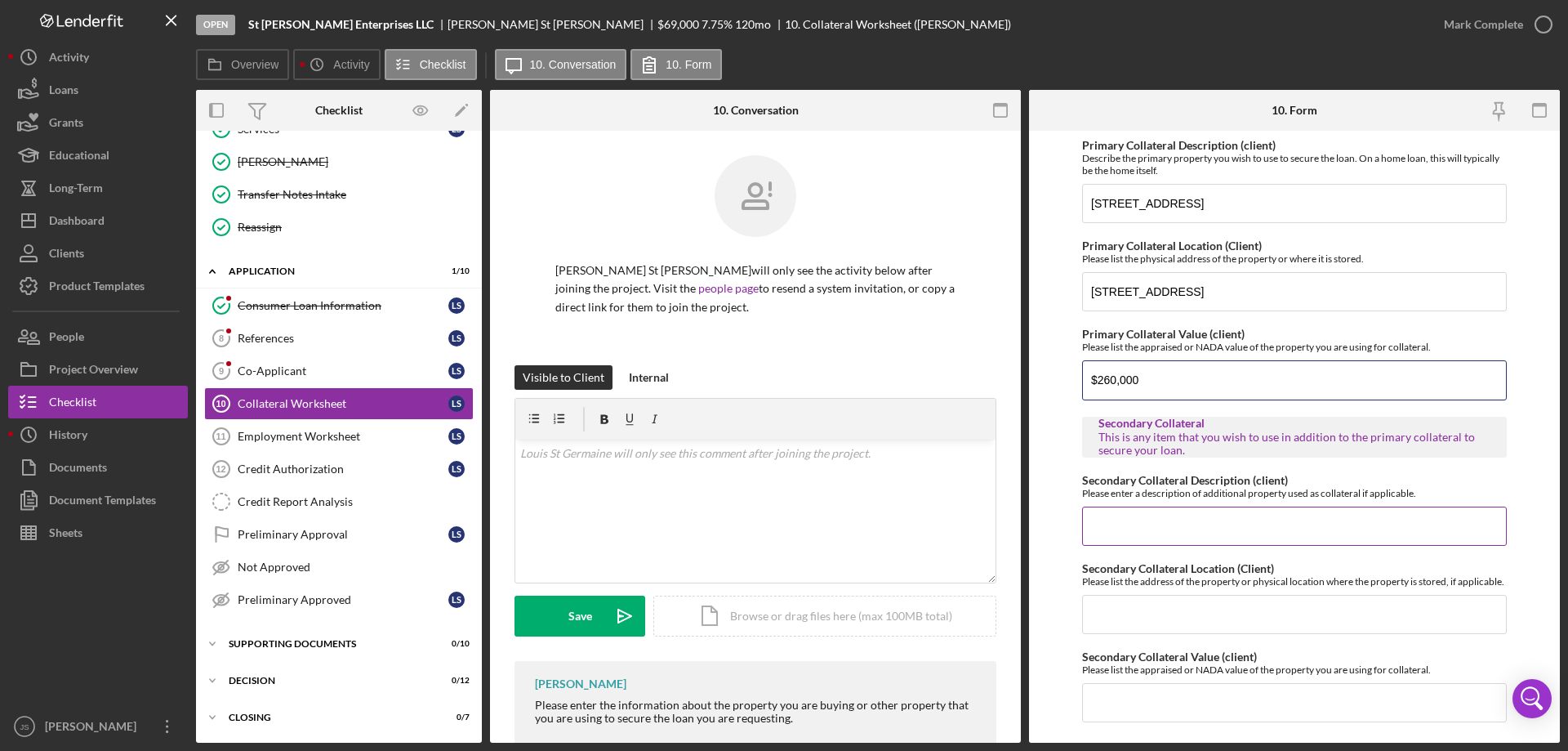
type input "$260,000"
click at [1189, 533] on input "Secondary Collateral Description (client)" at bounding box center [1294, 527] width 425 height 39
click at [96, 225] on div "Dashboard" at bounding box center [76, 222] width 55 height 37
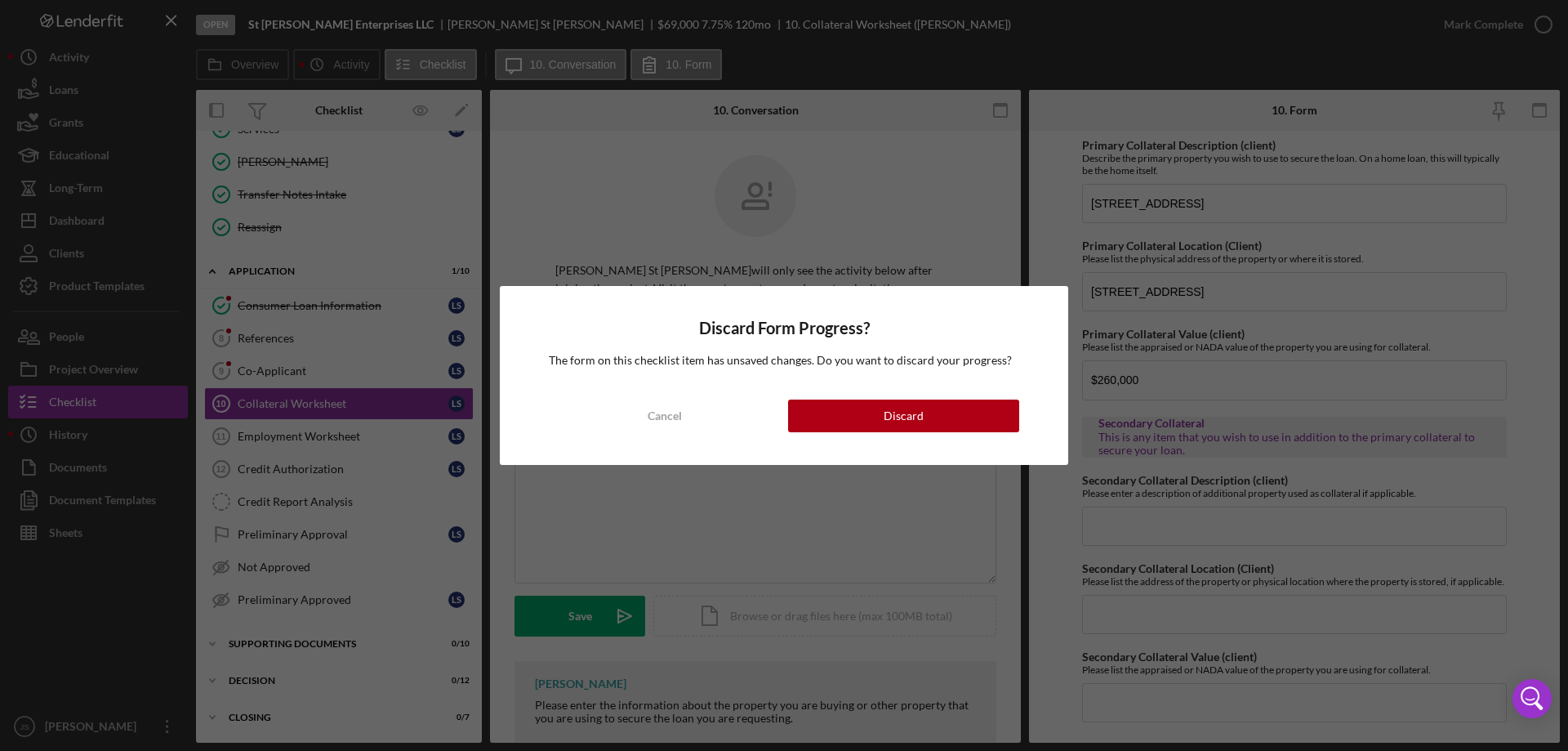
click at [734, 514] on div "Discard Form Progress? The form on this checklist item has unsaved changes. Do …" at bounding box center [784, 376] width 1568 height 751
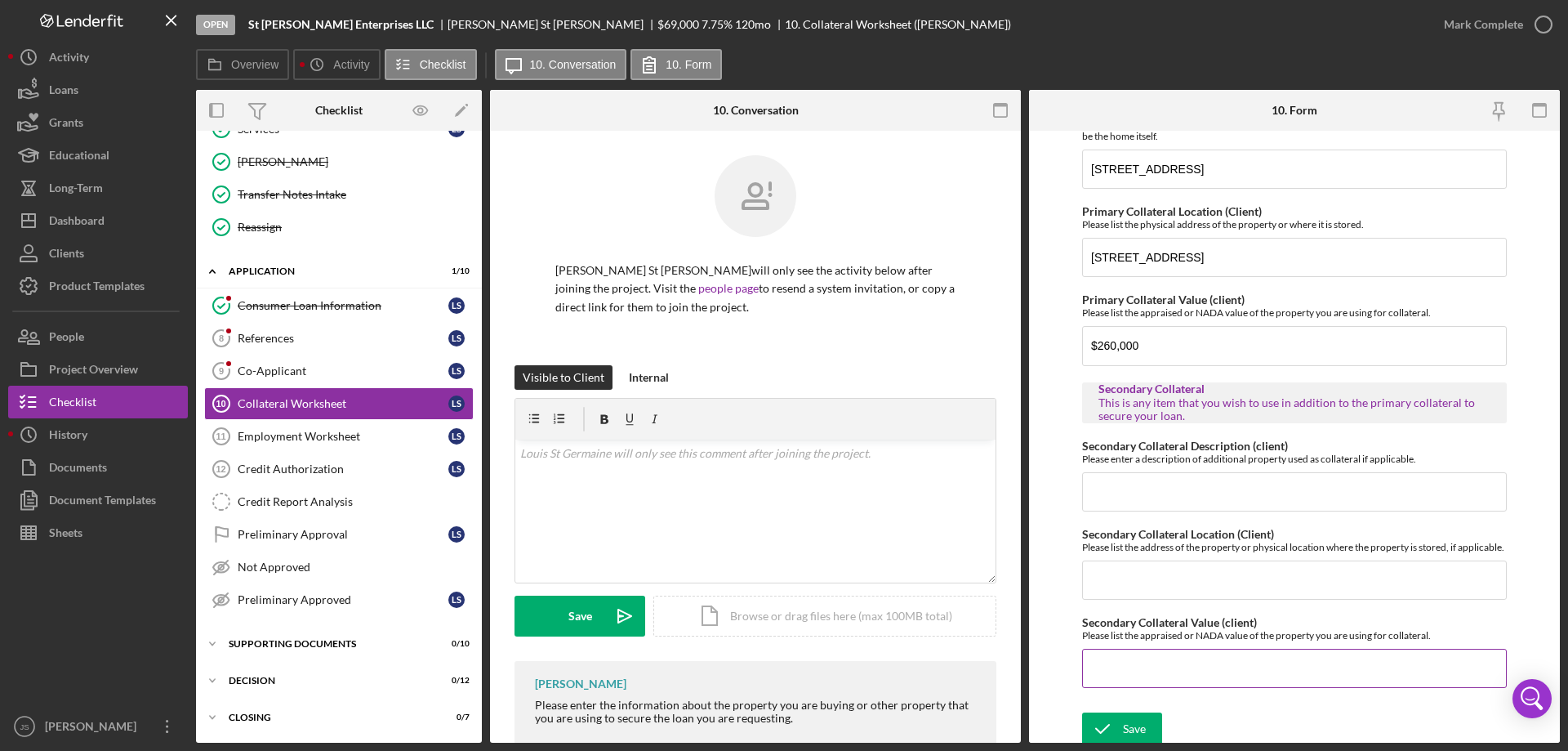
scroll to position [52, 0]
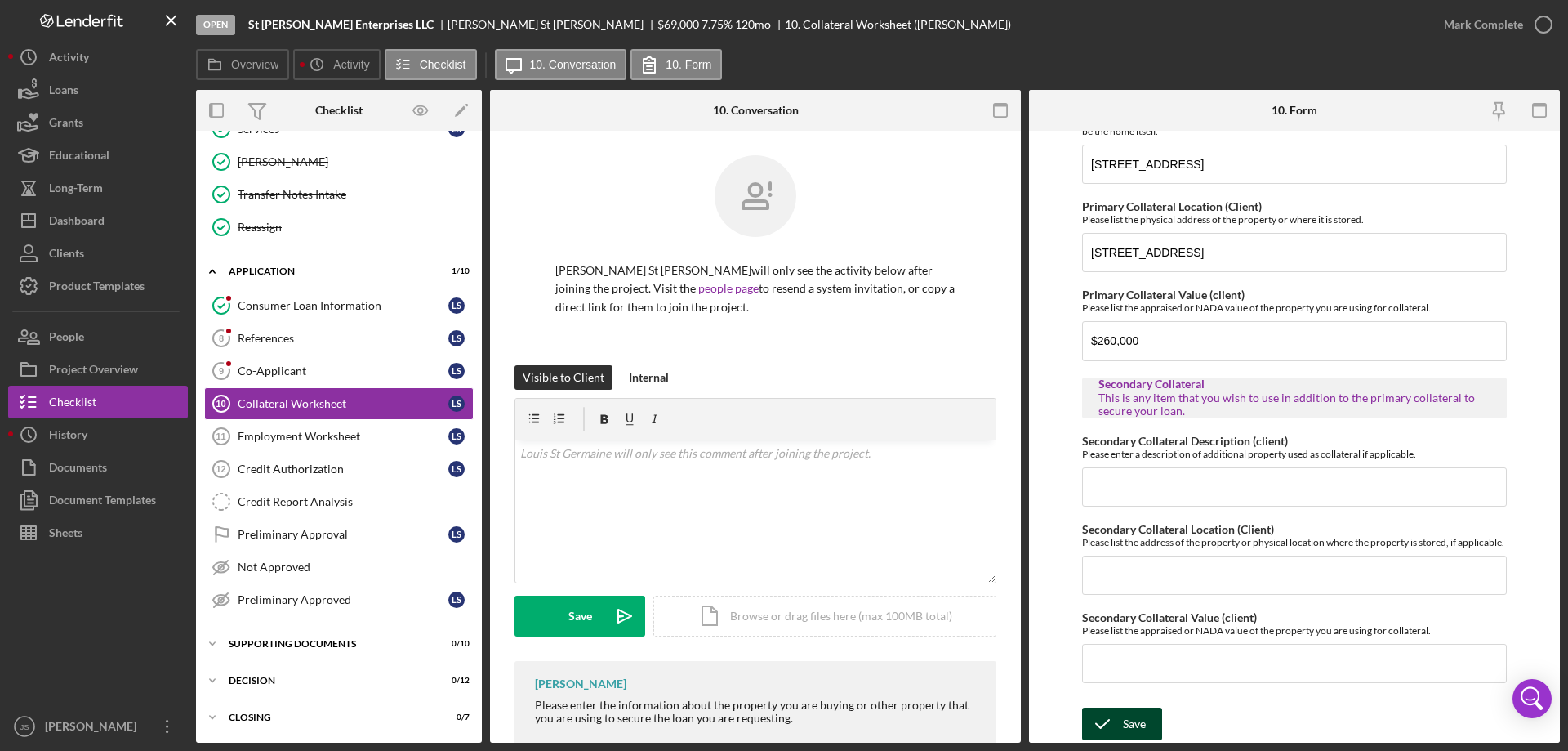
click at [1127, 727] on div "Save" at bounding box center [1134, 724] width 23 height 33
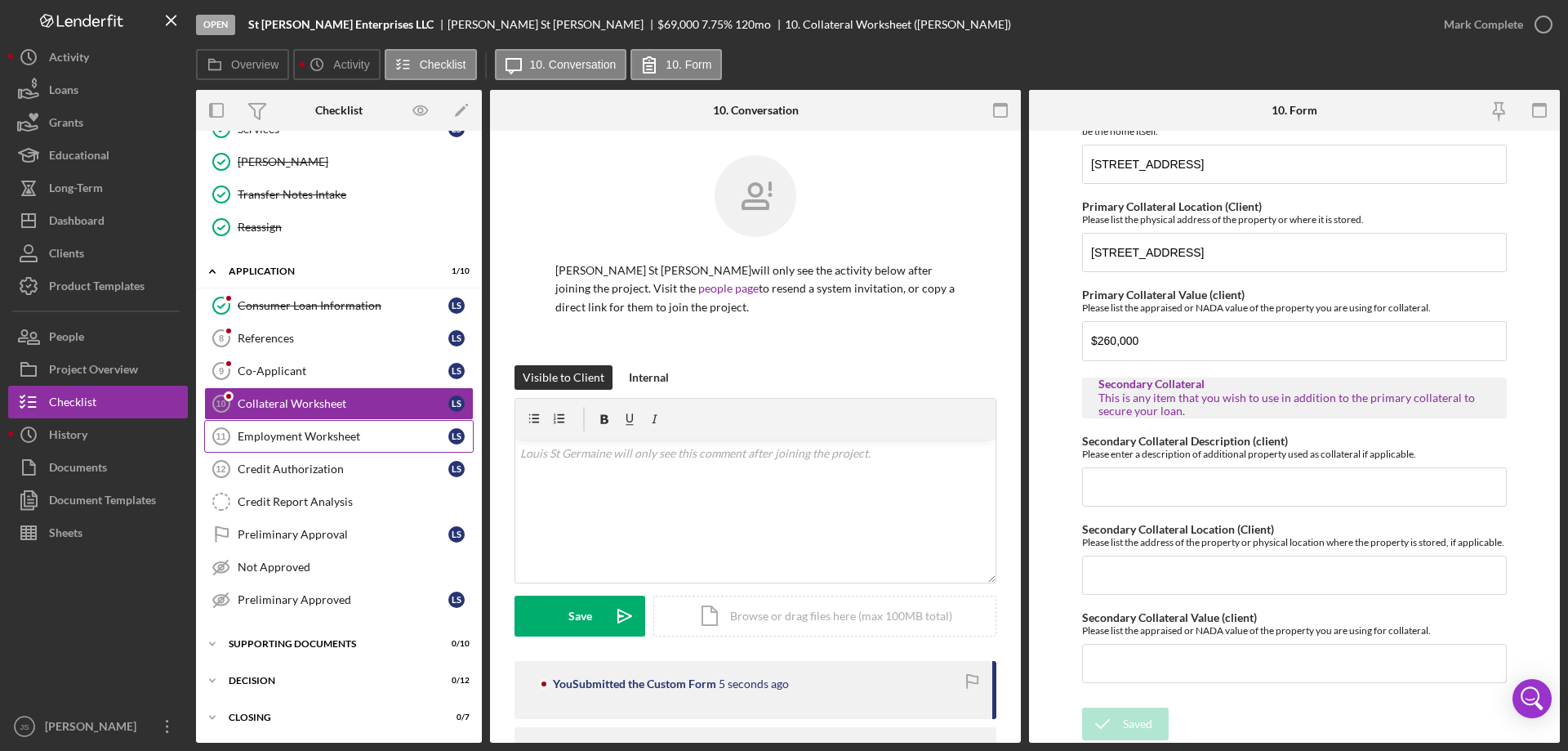
click at [306, 436] on div "Employment Worksheet" at bounding box center [343, 437] width 211 height 13
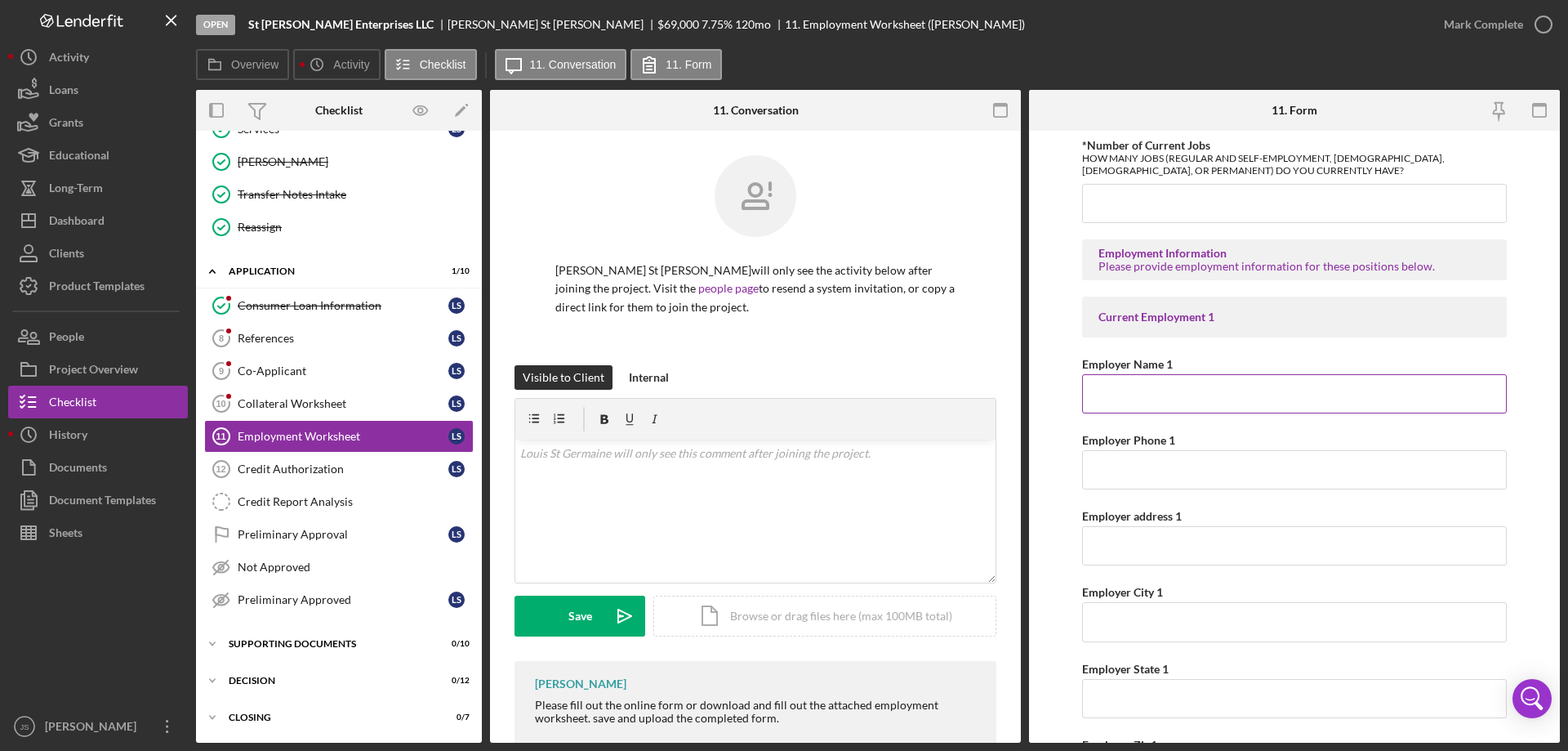
click at [1151, 398] on input "Employer Name 1" at bounding box center [1294, 394] width 425 height 39
type input "o"
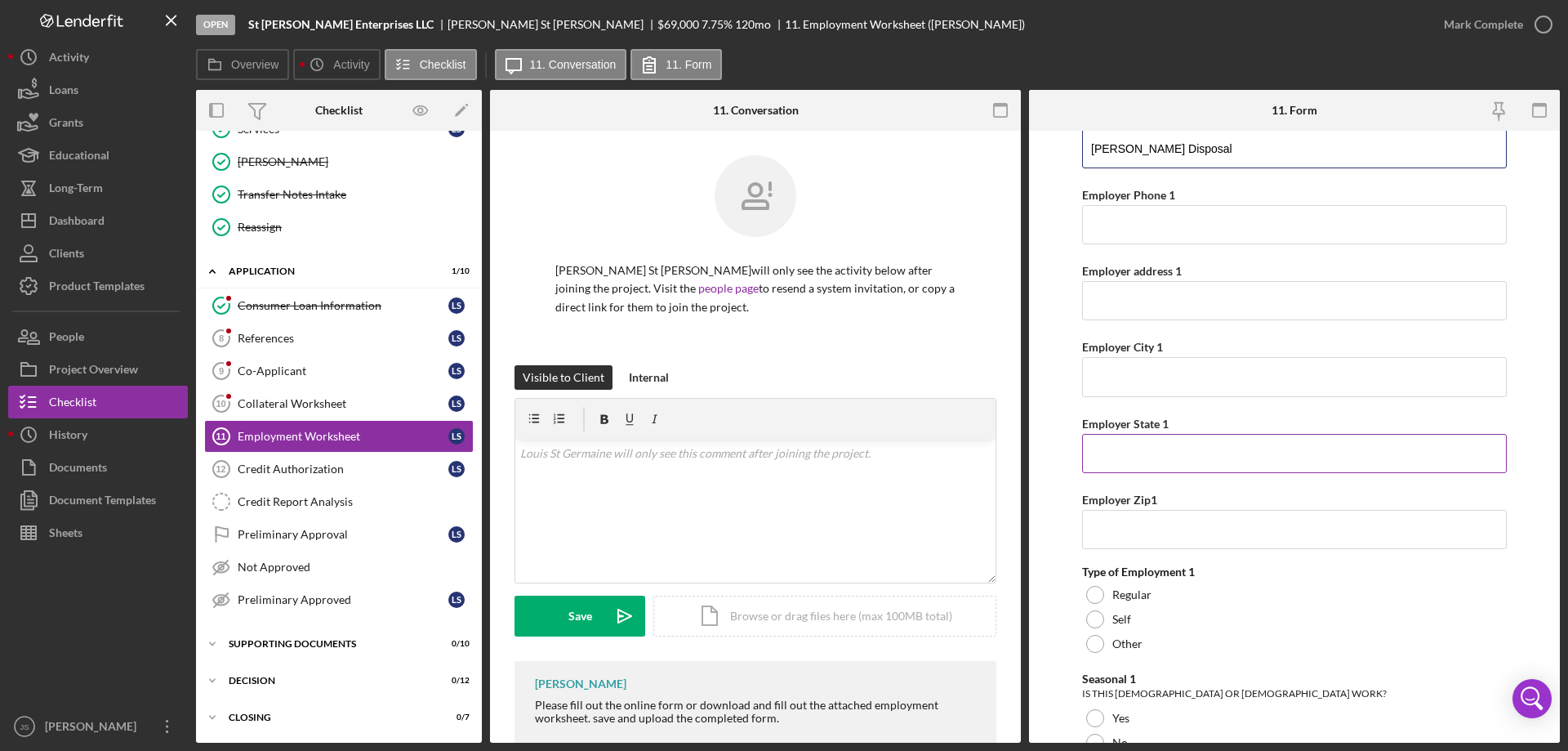
scroll to position [163, 0]
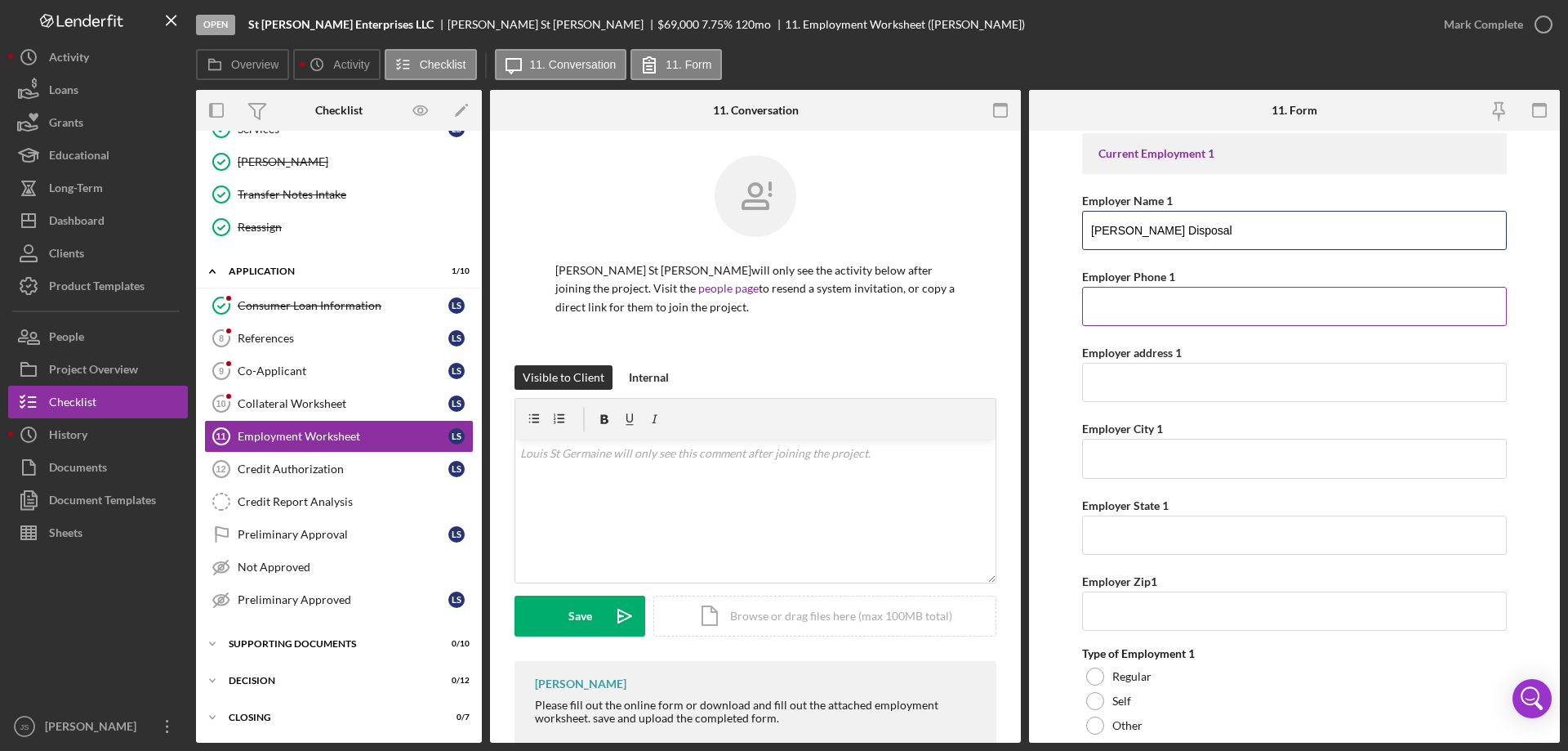
type input "[PERSON_NAME] Disposal"
click at [1111, 315] on input "Employer Phone 1" at bounding box center [1294, 307] width 425 height 39
click at [327, 469] on div "Credit Authorization" at bounding box center [343, 469] width 211 height 13
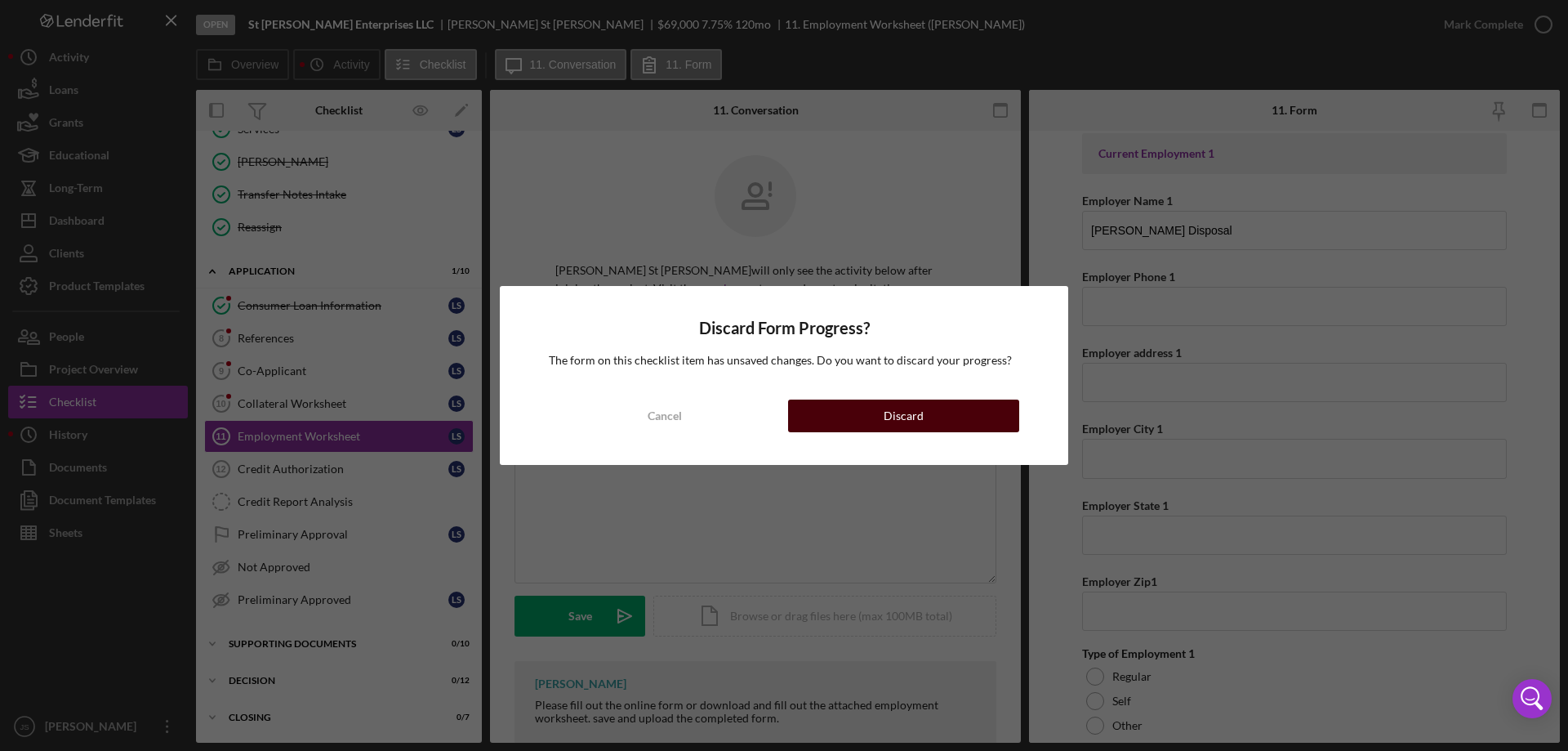
click at [913, 426] on div "Discard" at bounding box center [904, 416] width 40 height 33
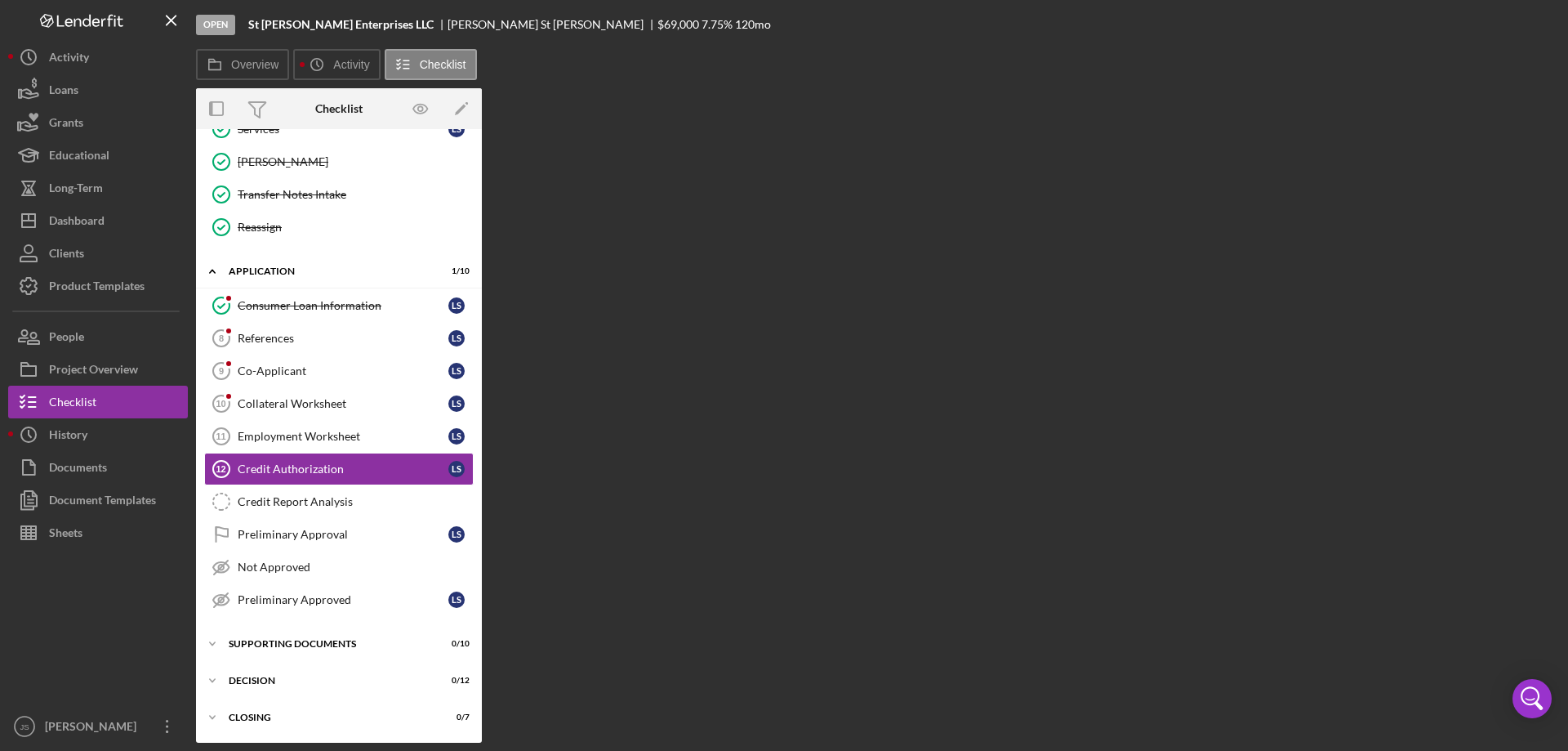
scroll to position [223, 0]
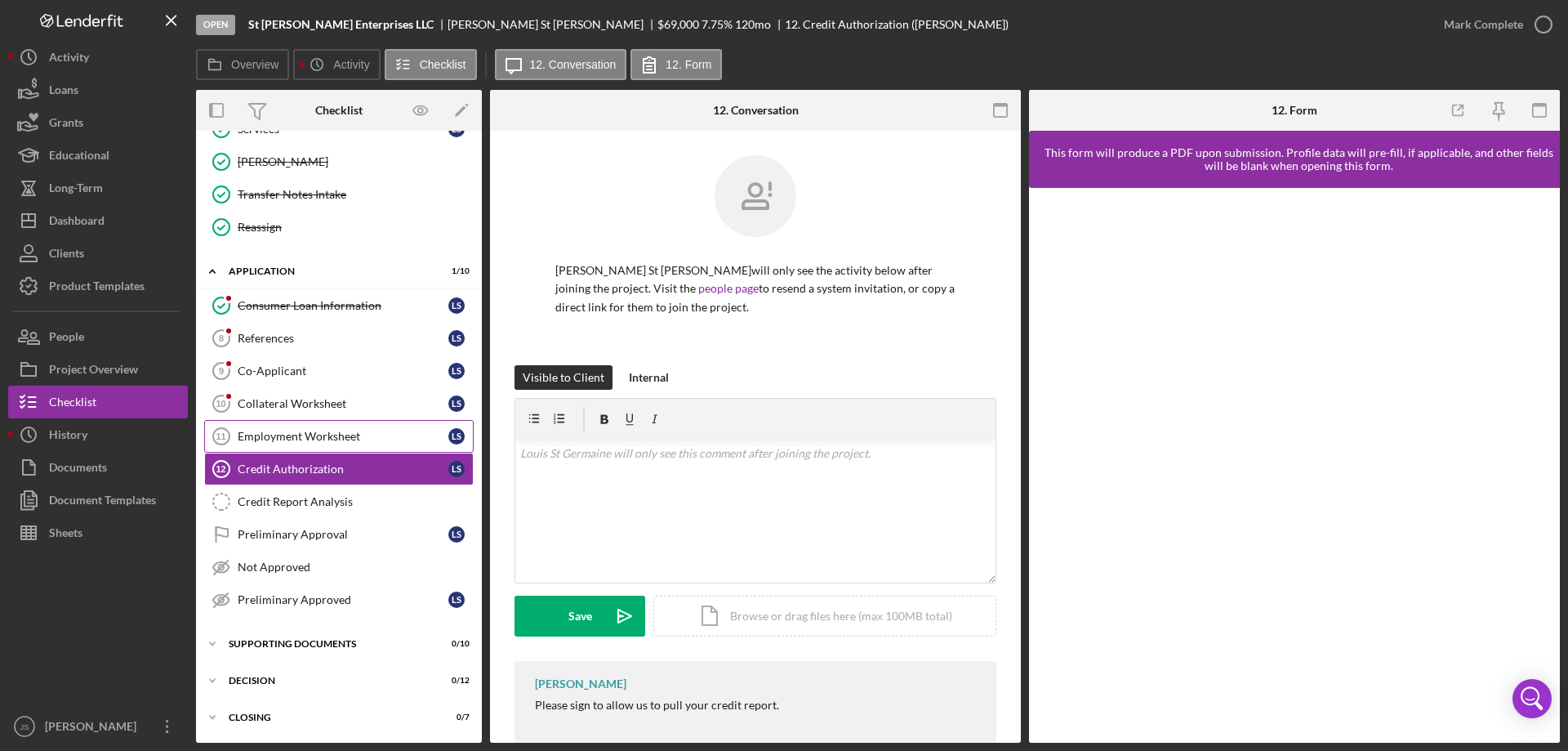
click at [306, 437] on div "Employment Worksheet" at bounding box center [343, 437] width 211 height 13
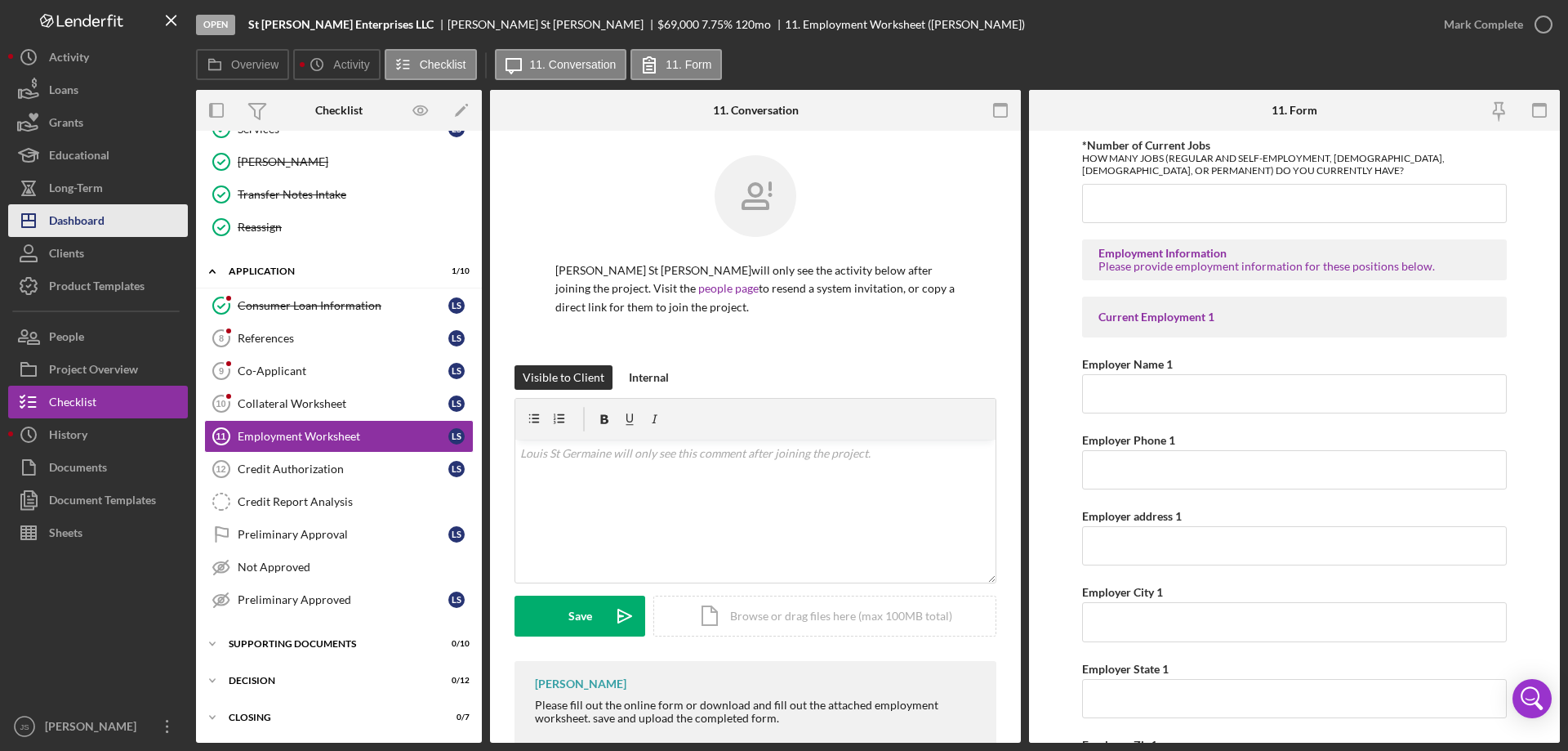
click at [94, 222] on div "Dashboard" at bounding box center [76, 222] width 55 height 37
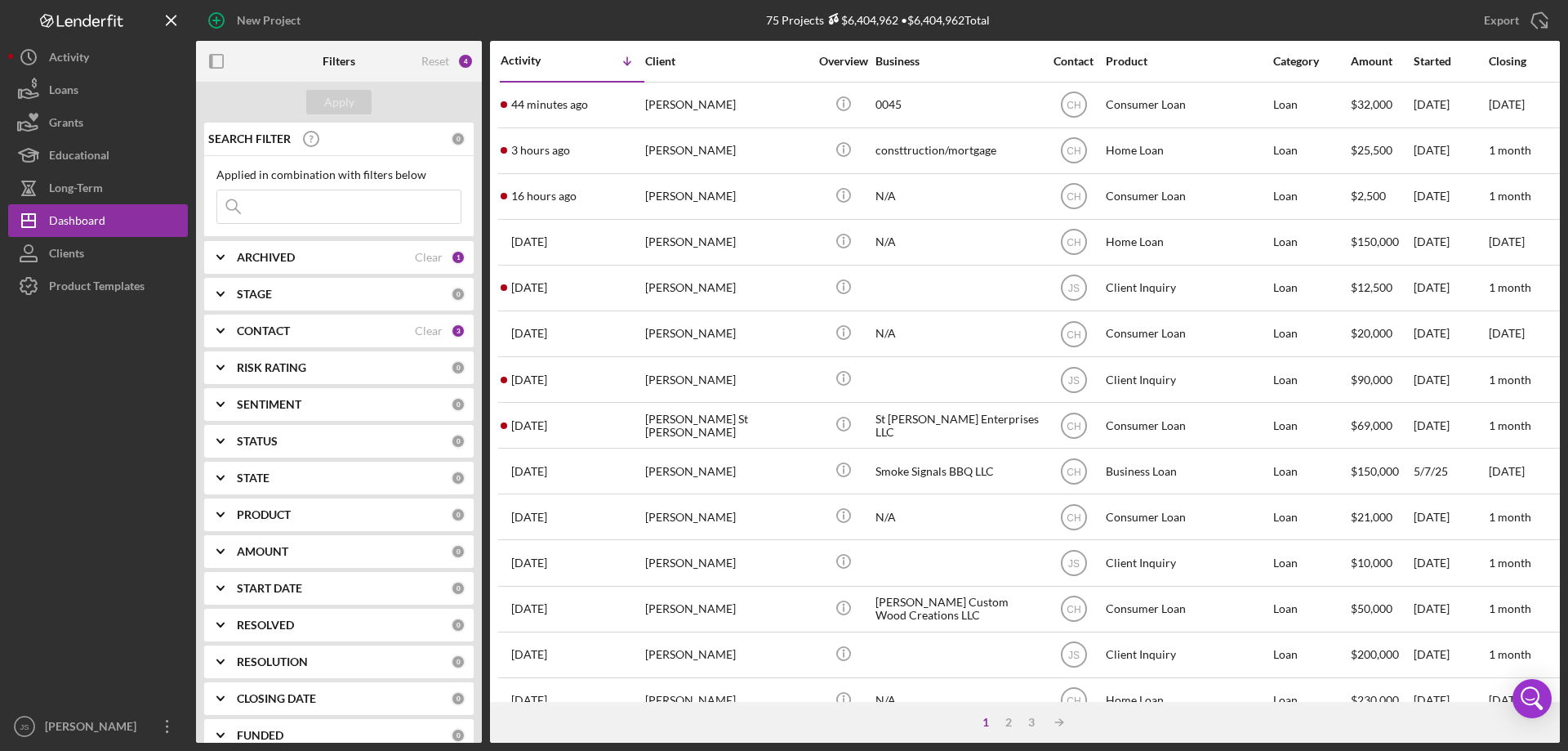
click at [277, 207] on input at bounding box center [339, 207] width 243 height 33
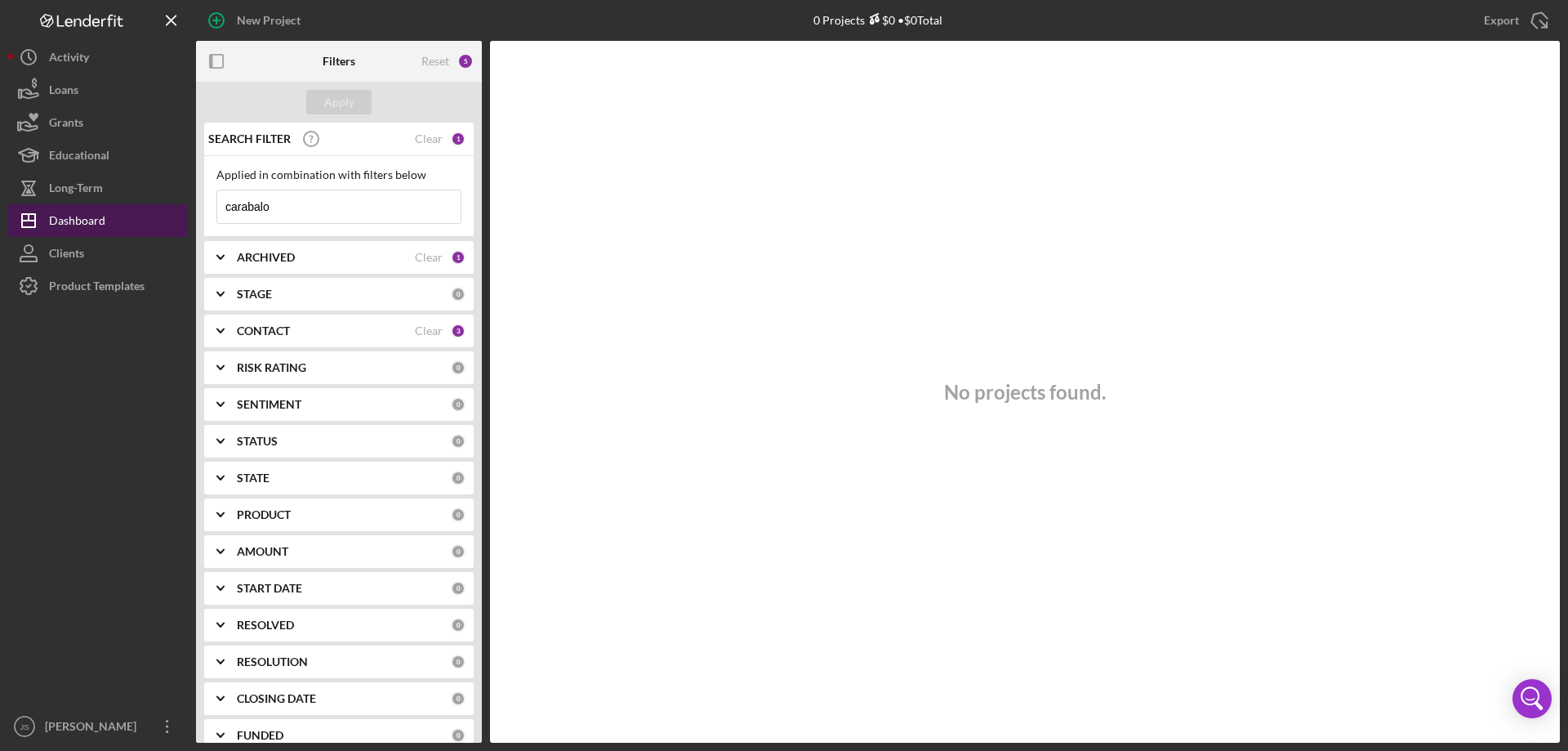
drag, startPoint x: 293, startPoint y: 208, endPoint x: 124, endPoint y: 217, distance: 169.2
click at [123, 218] on div "New Project 0 Projects $0 • $0 Total Export Icon/Export Filters Reset 5 Apply S…" at bounding box center [784, 371] width 1552 height 743
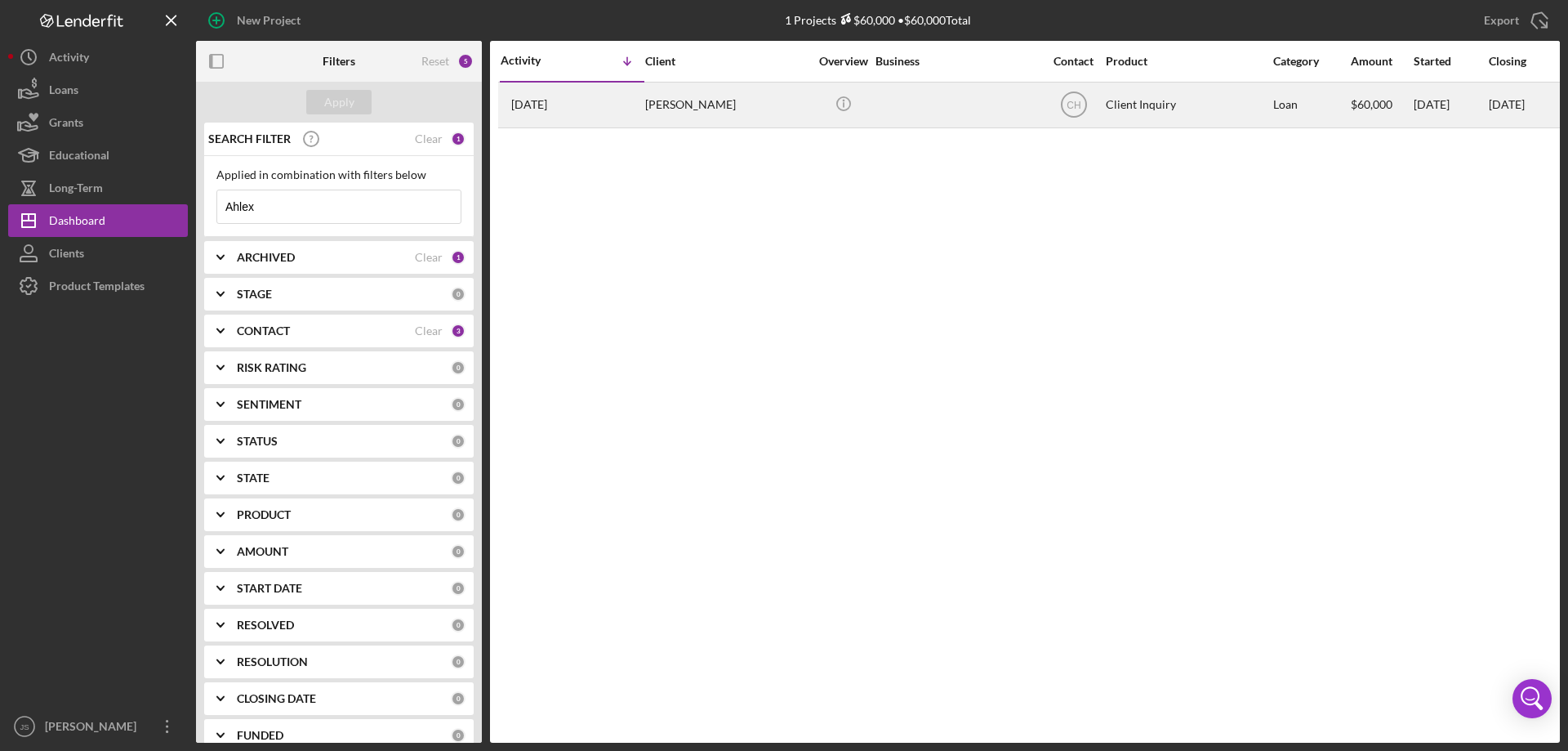
type input "Ahlex"
click at [898, 112] on div at bounding box center [957, 105] width 163 height 43
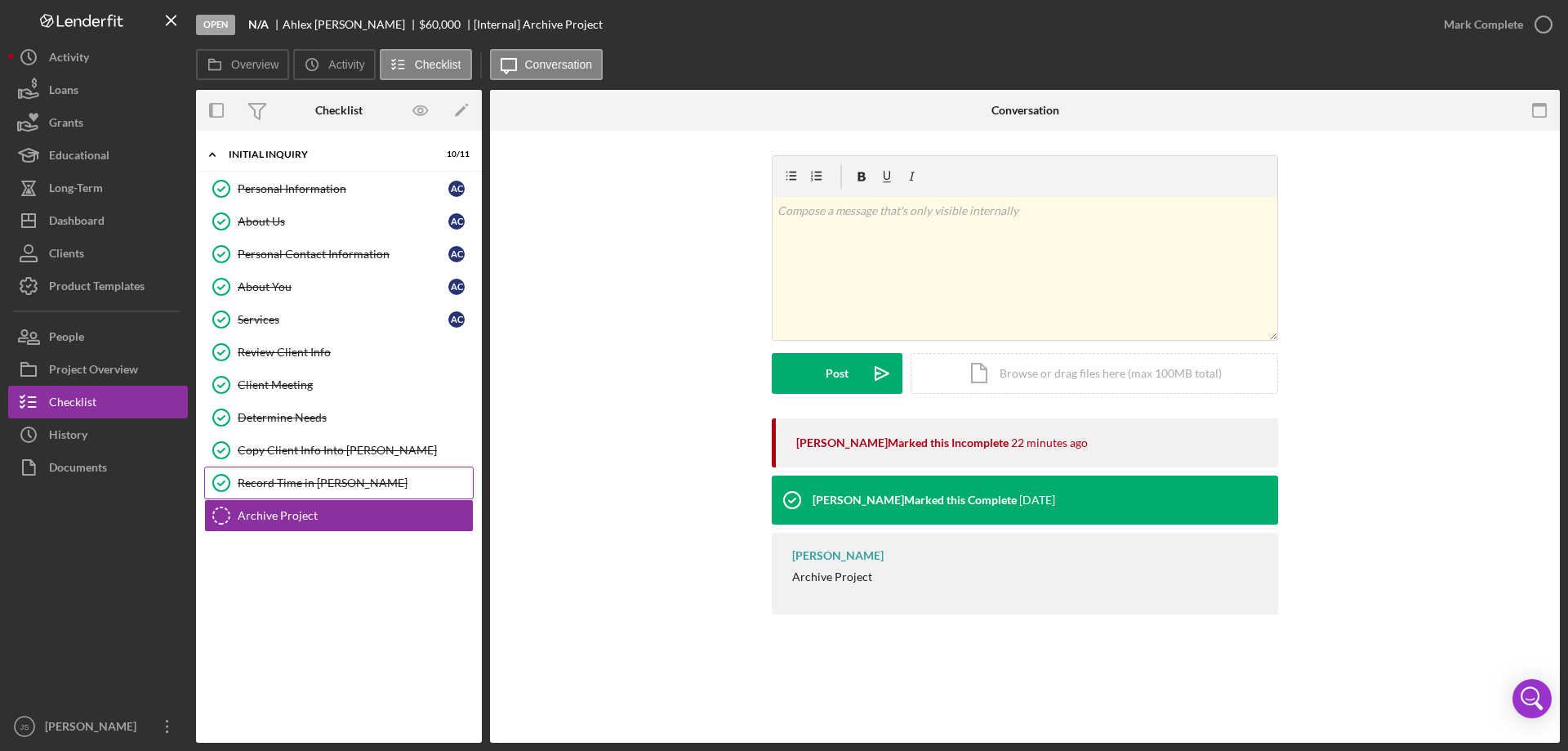
click at [319, 487] on div "Record Time in [PERSON_NAME]" at bounding box center [355, 483] width 236 height 13
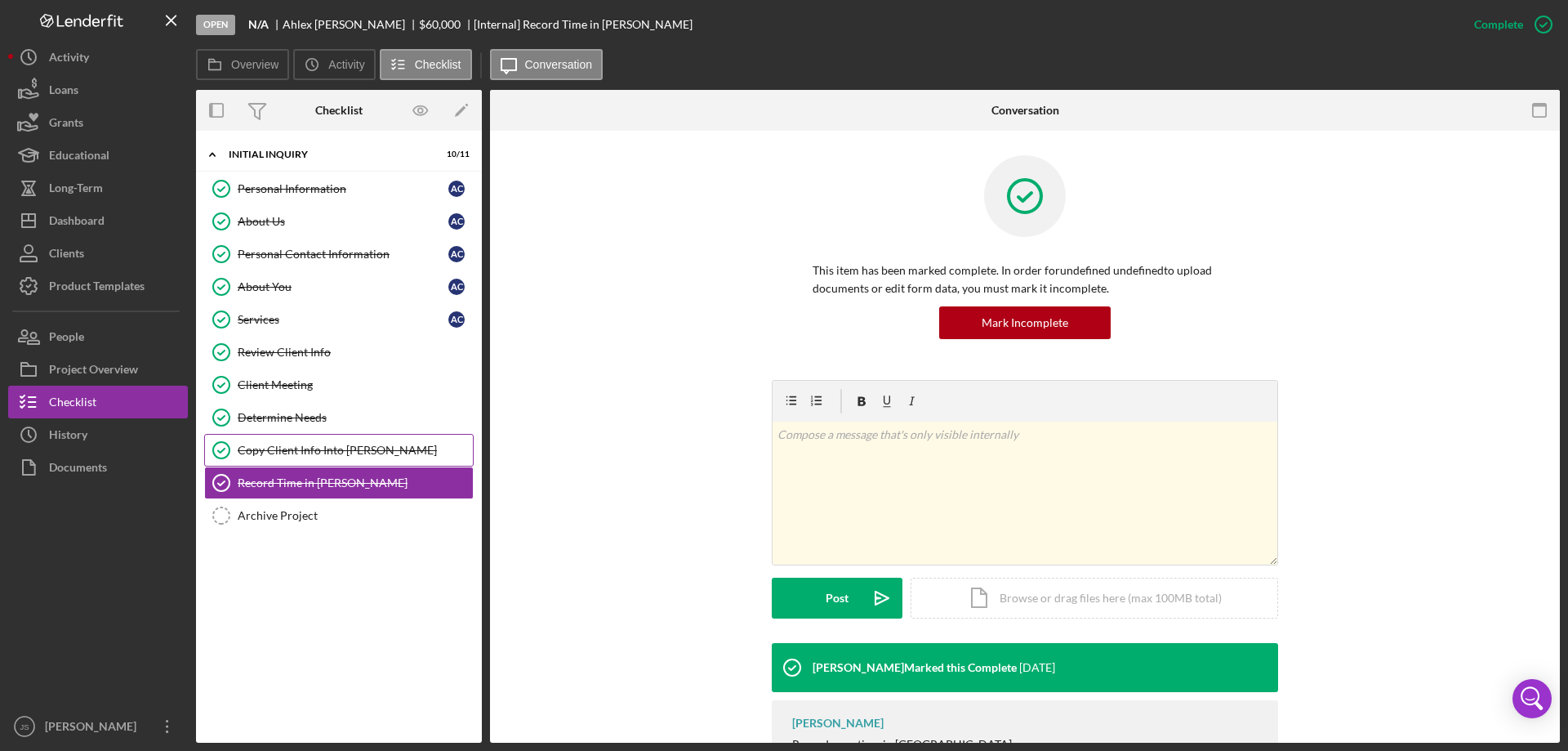
click at [397, 452] on div "Copy Client Info Into [PERSON_NAME]" at bounding box center [355, 451] width 236 height 13
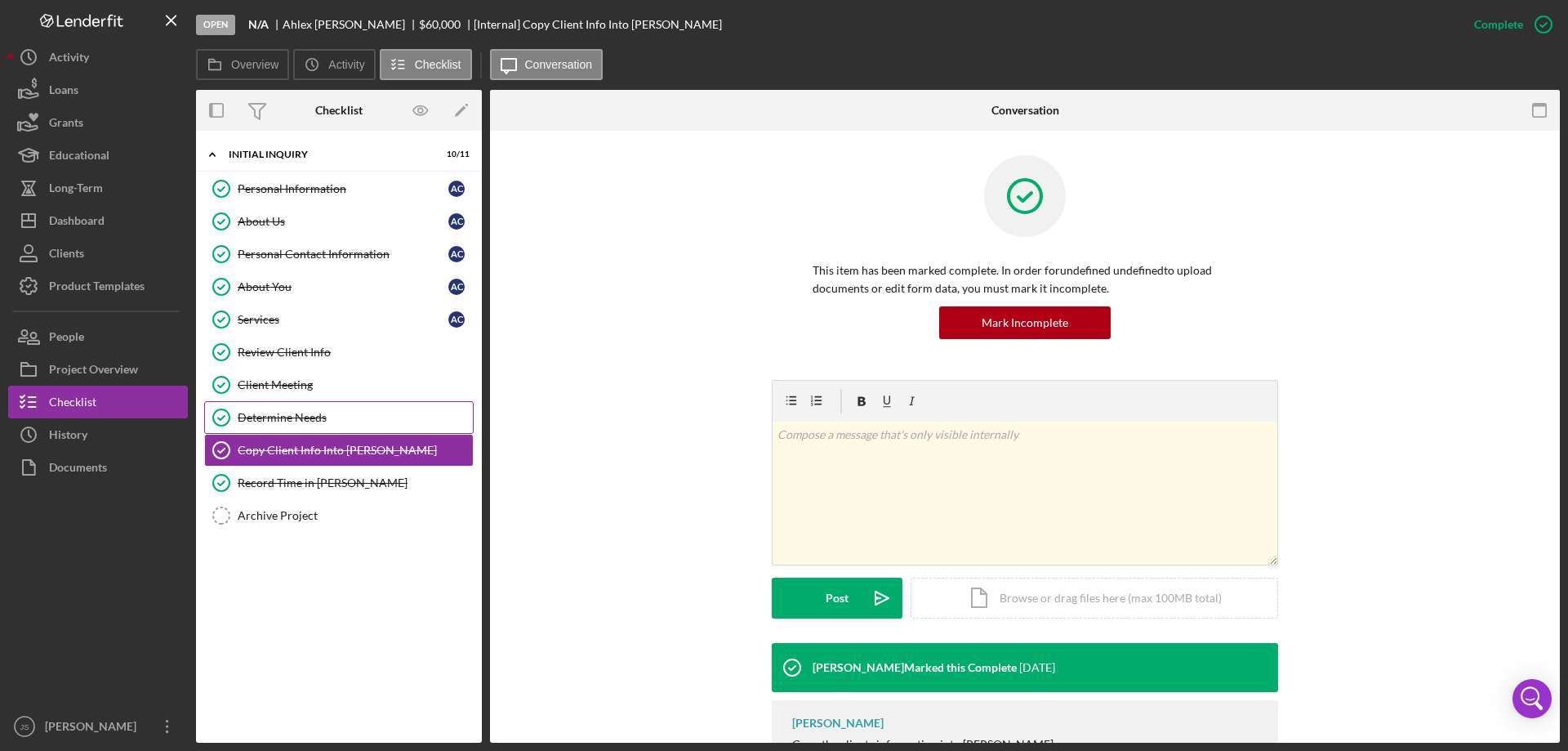
click at [395, 420] on div "Determine Needs" at bounding box center [355, 418] width 236 height 13
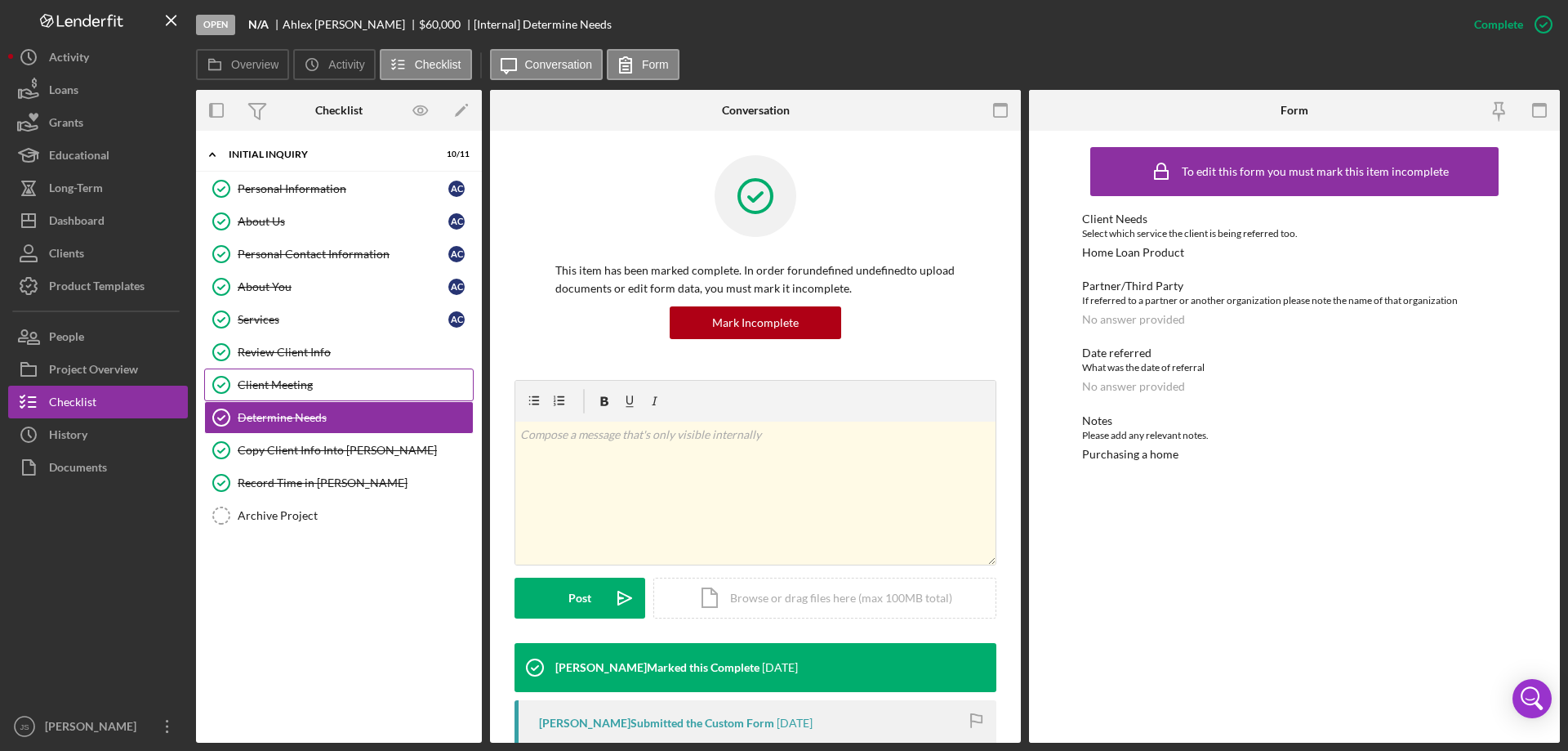
click at [380, 382] on div "Client Meeting" at bounding box center [355, 385] width 236 height 13
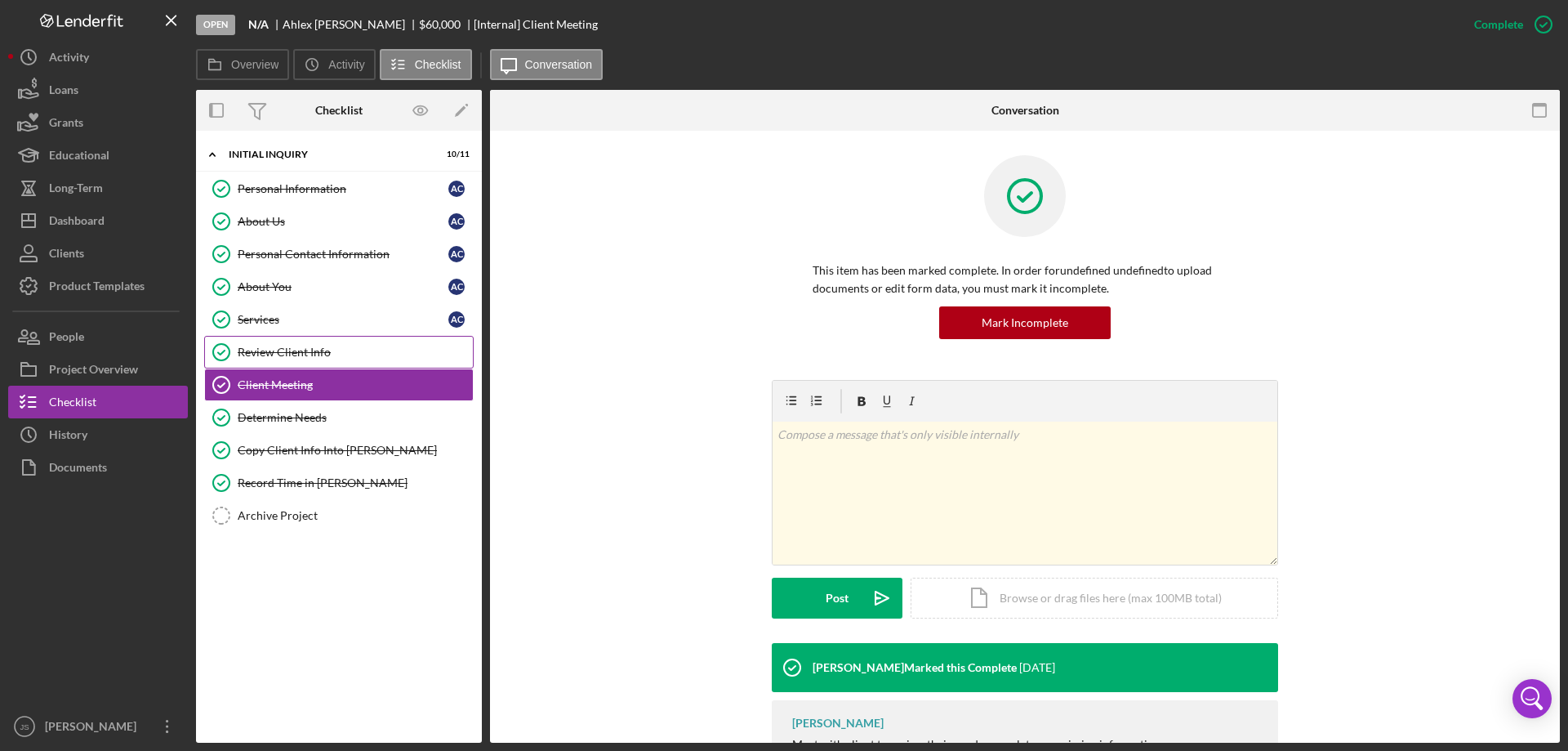
click at [388, 350] on div "Review Client Info" at bounding box center [355, 352] width 236 height 13
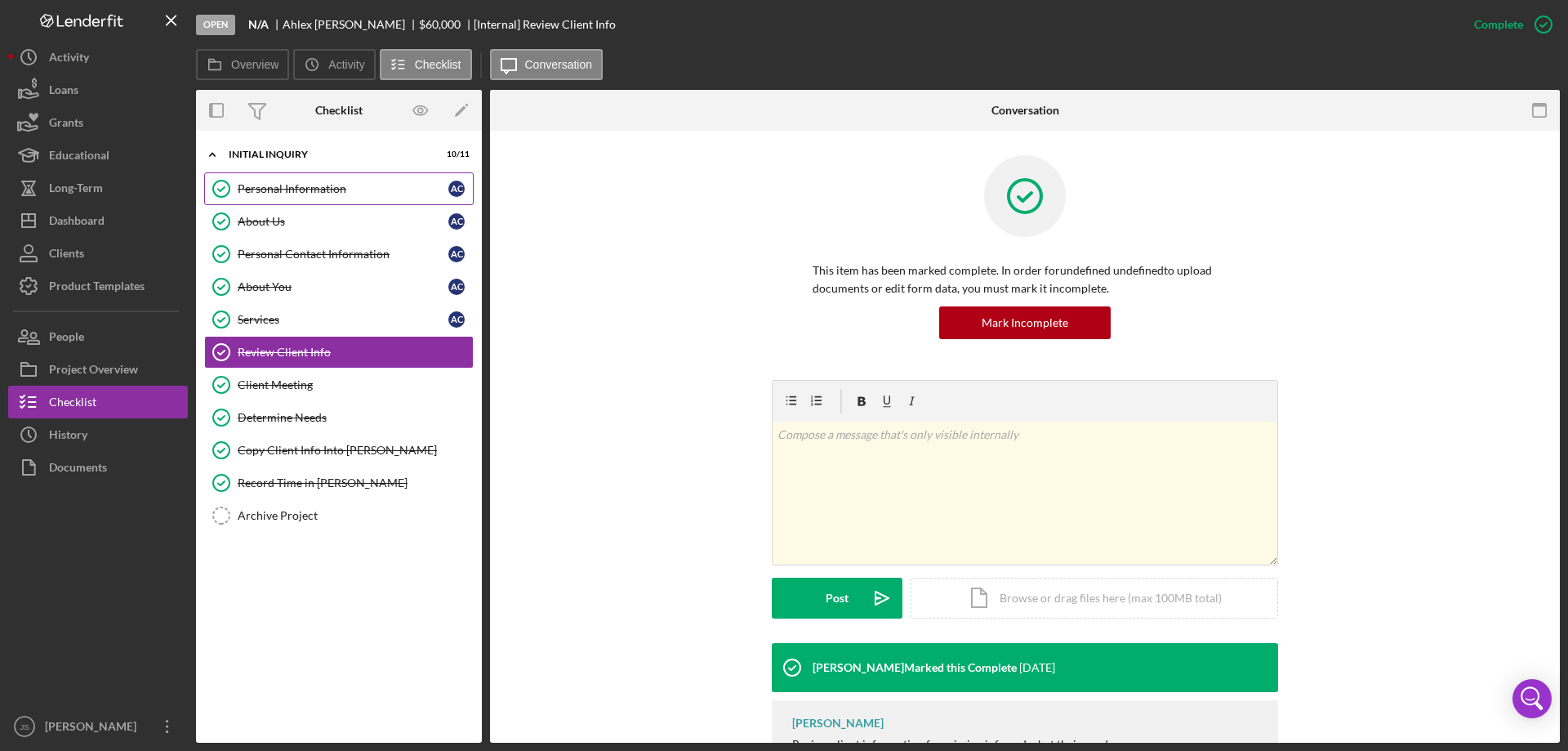
click at [377, 190] on div "Personal Information" at bounding box center [343, 189] width 211 height 13
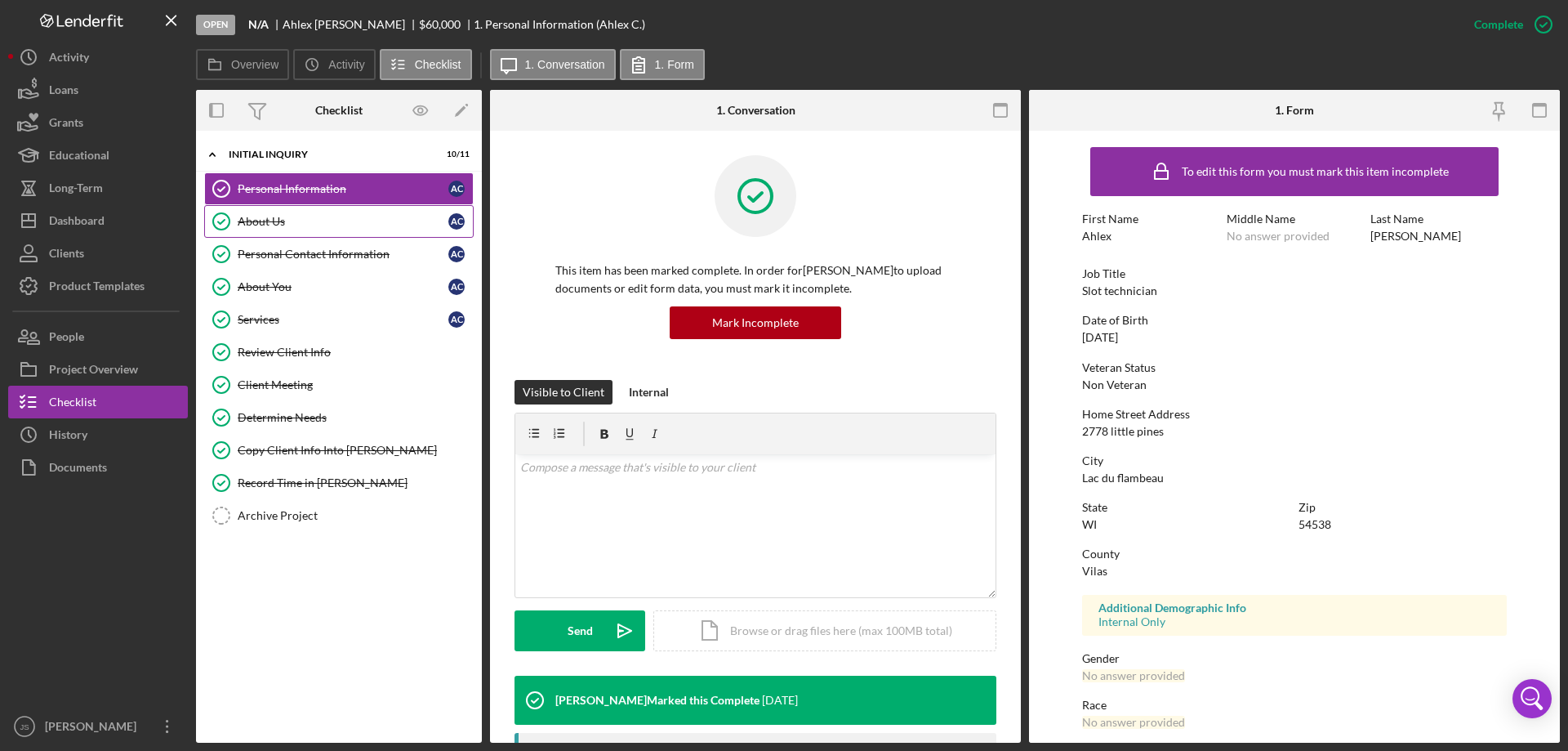
click at [358, 221] on div "About Us" at bounding box center [343, 222] width 211 height 13
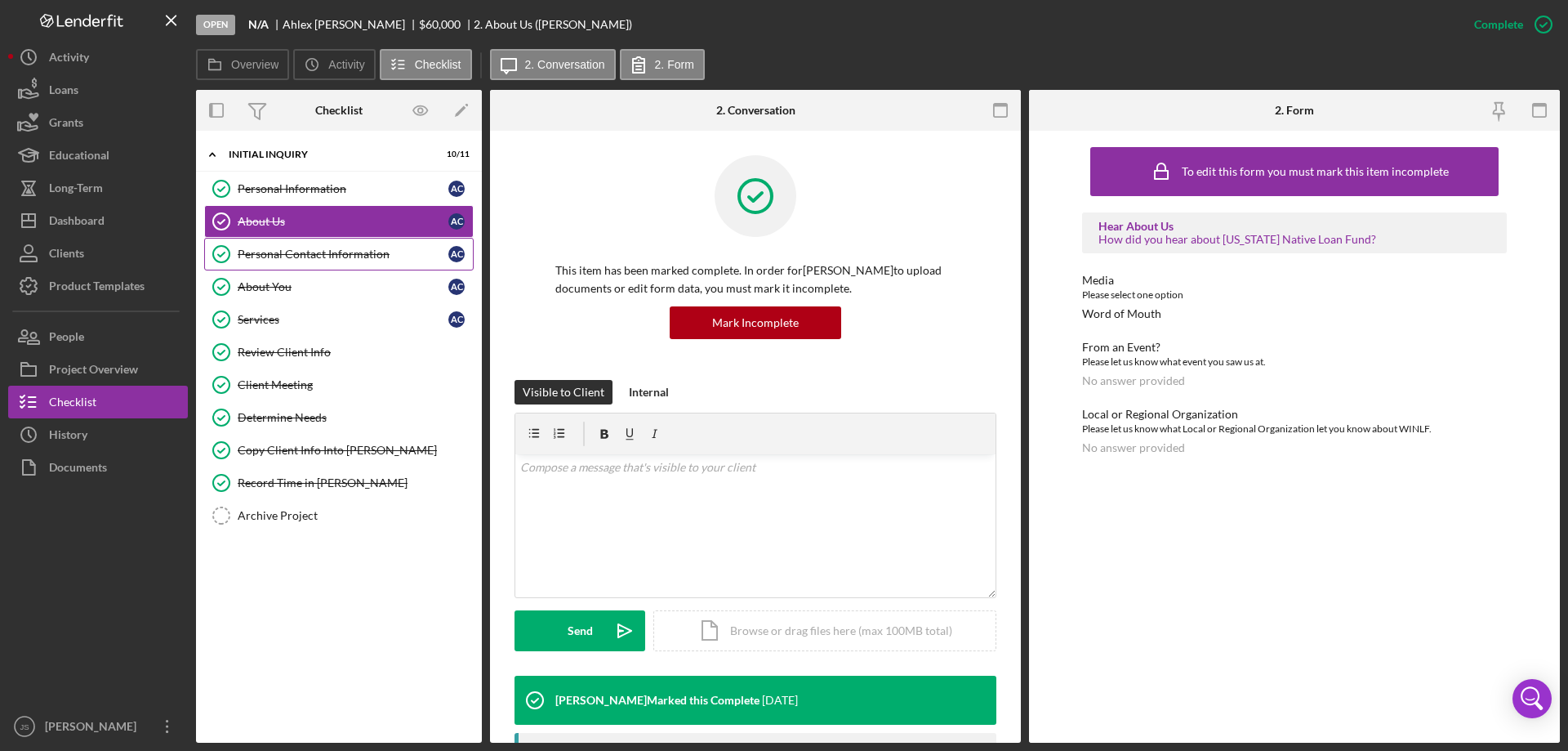
click at [413, 257] on div "Personal Contact Information" at bounding box center [343, 254] width 211 height 13
